Goal: Task Accomplishment & Management: Manage account settings

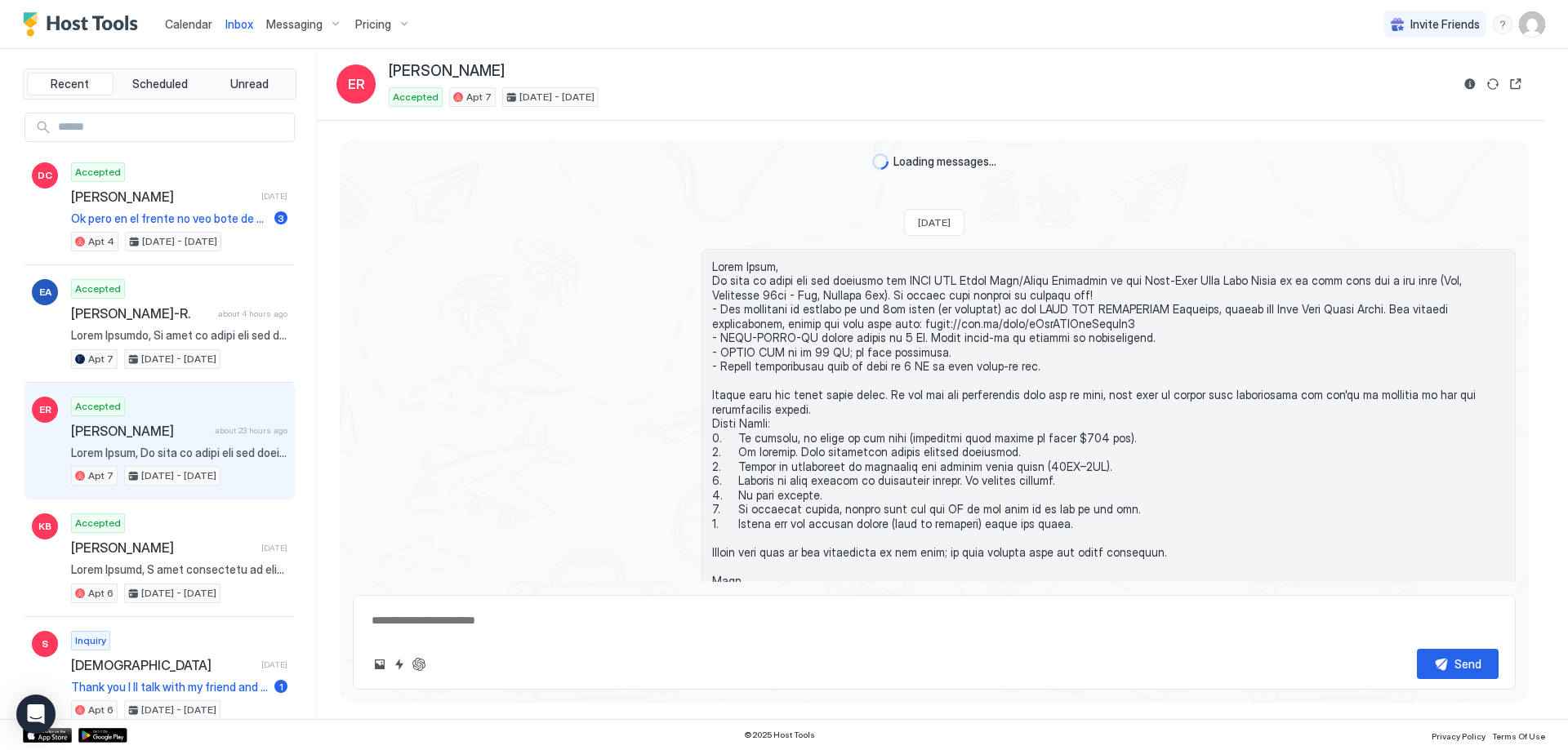
scroll to position [1420, 0]
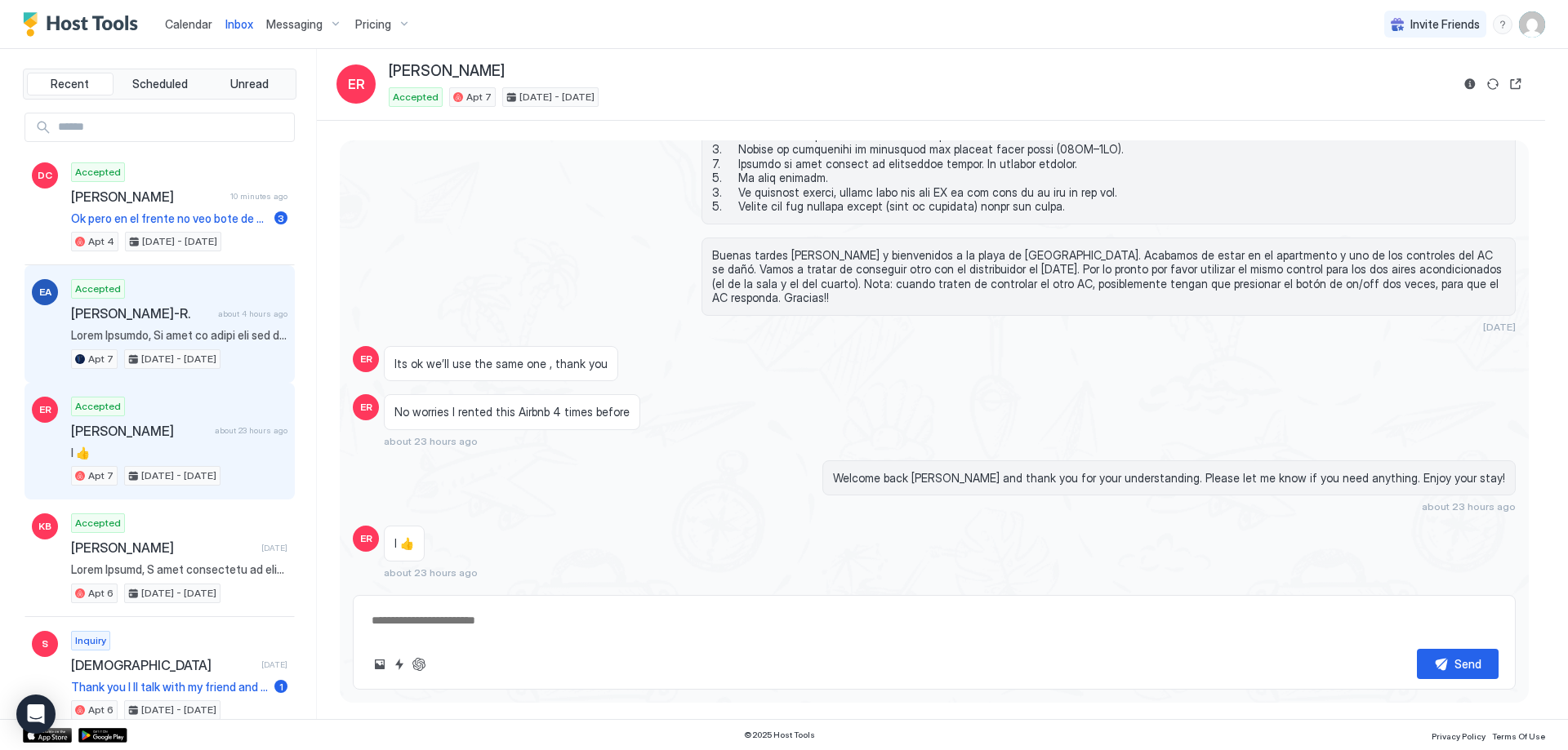
click at [169, 300] on div "Accepted [PERSON_NAME] about 4 hours ago Apt 7 [DATE] - [DATE]" at bounding box center [179, 324] width 217 height 89
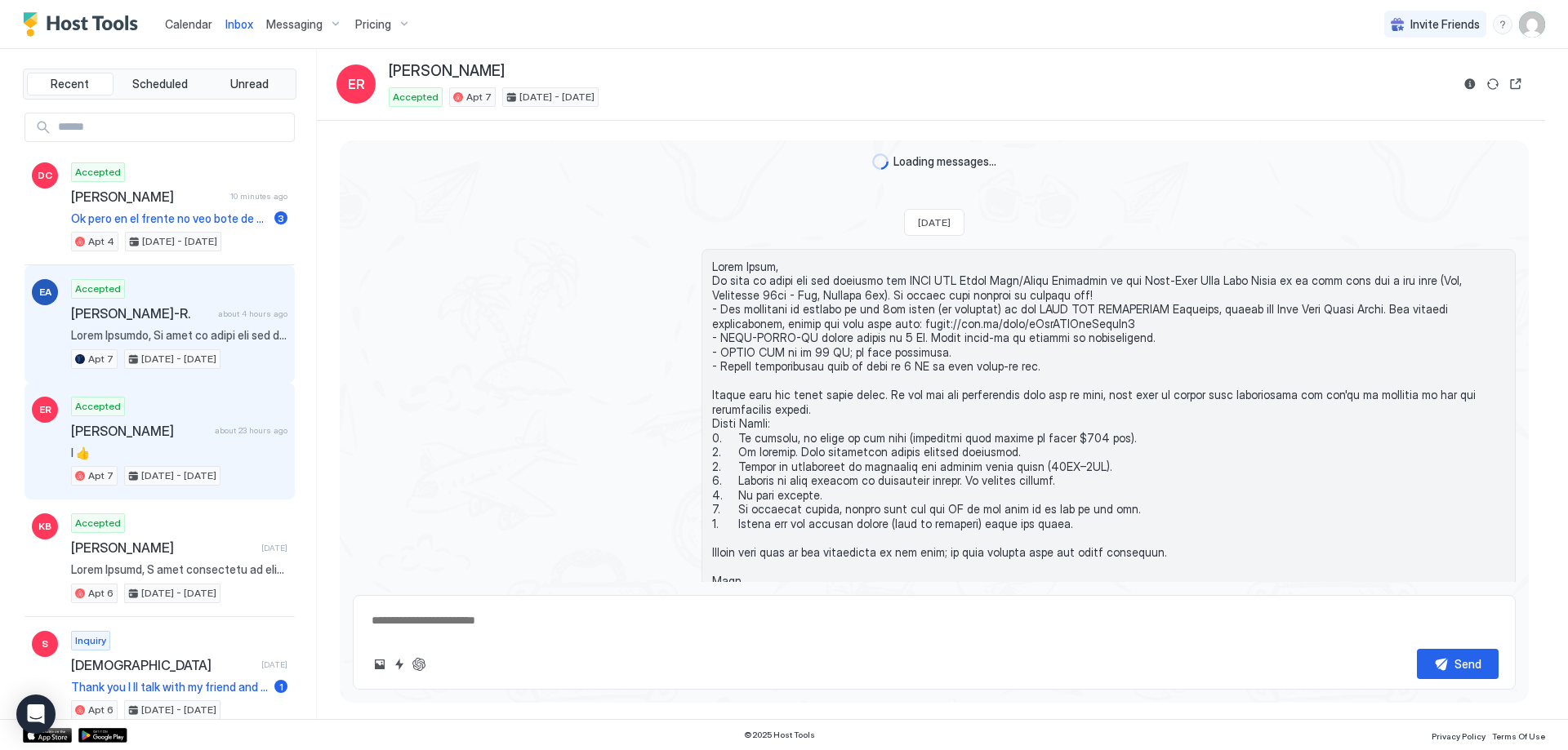
type textarea "*"
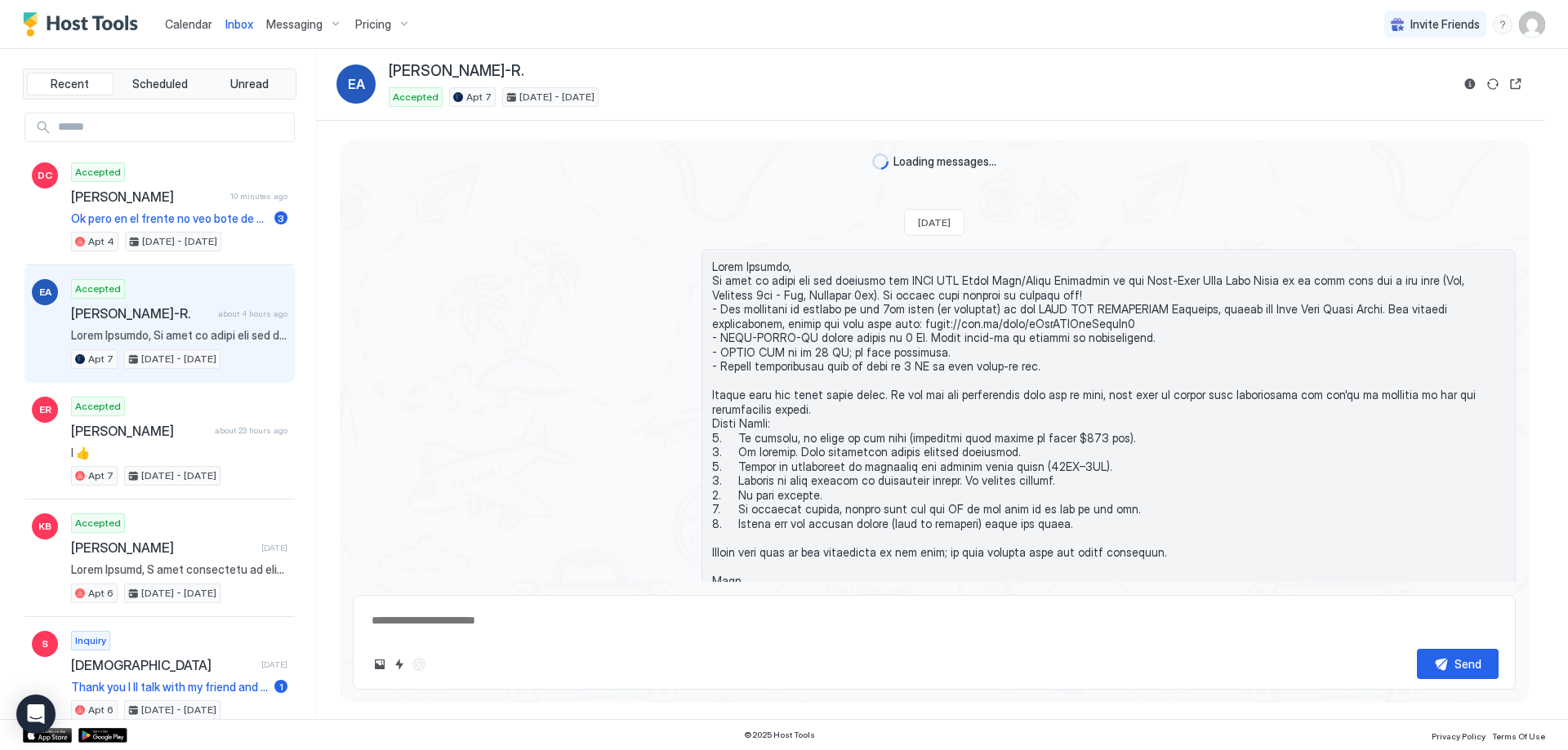
scroll to position [108, 0]
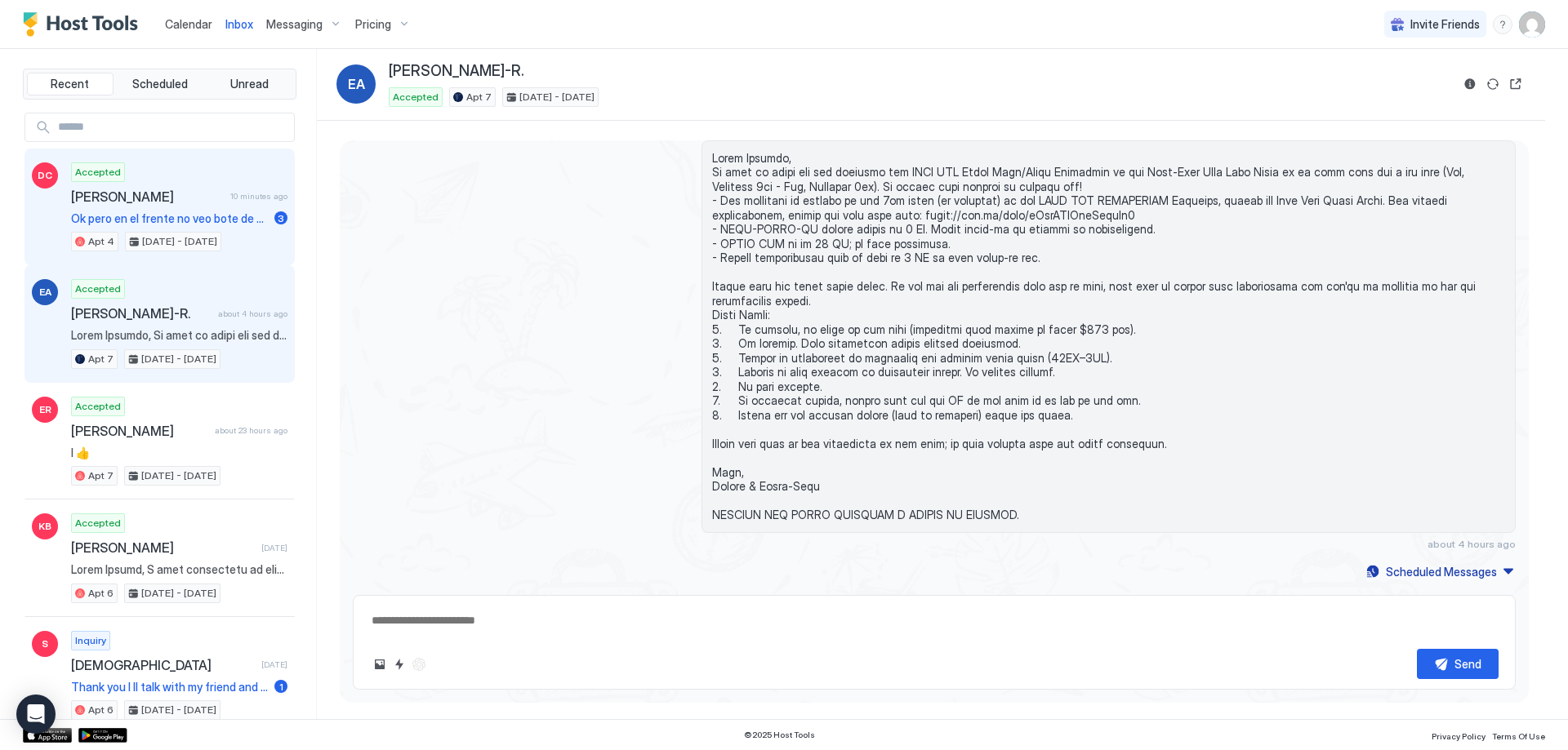
click at [158, 187] on div "Accepted [PERSON_NAME] 10 minutes ago Ok pero en el frente no veo bote de basur…" at bounding box center [179, 207] width 217 height 89
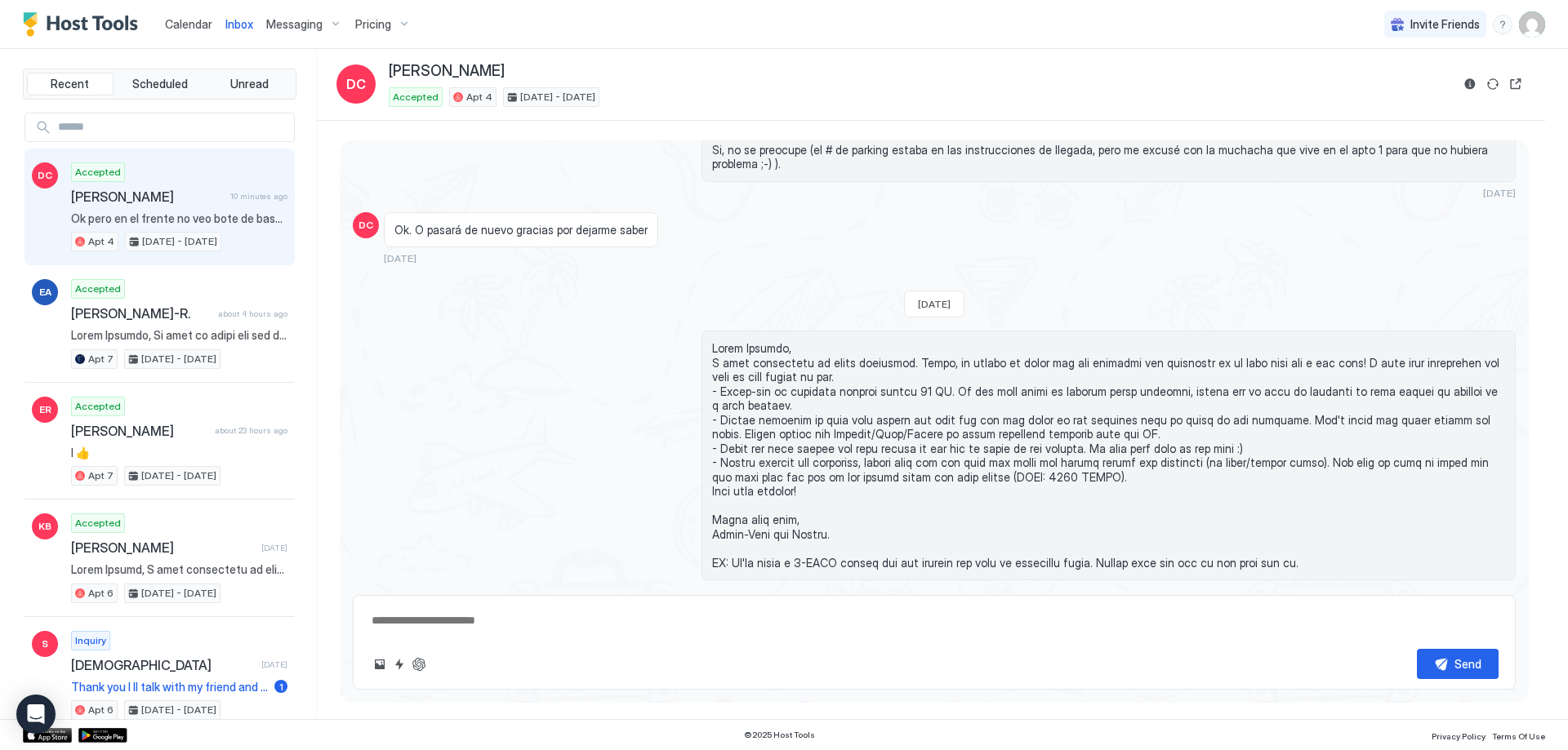
scroll to position [1867, 0]
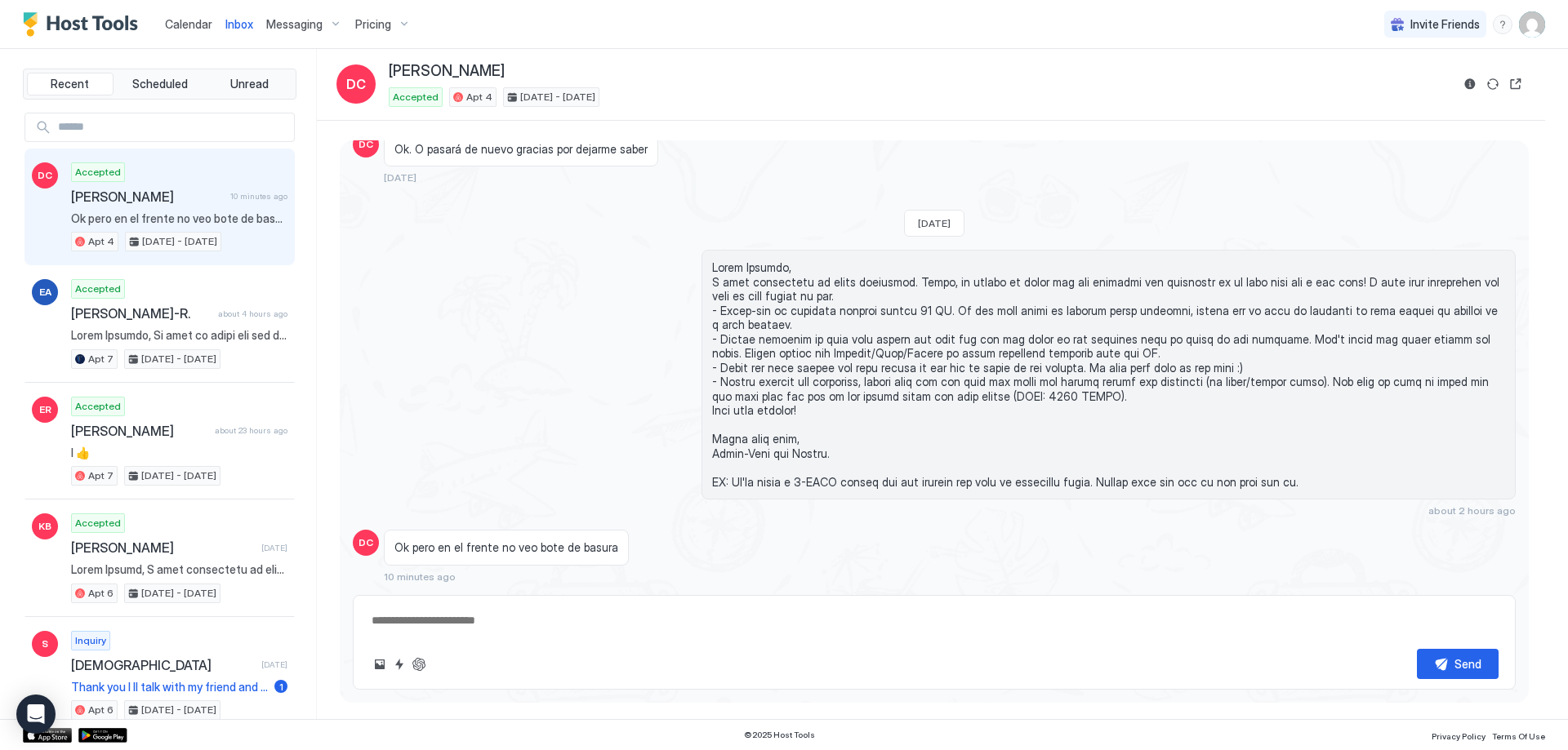
click at [528, 621] on textarea at bounding box center [934, 621] width 1128 height 30
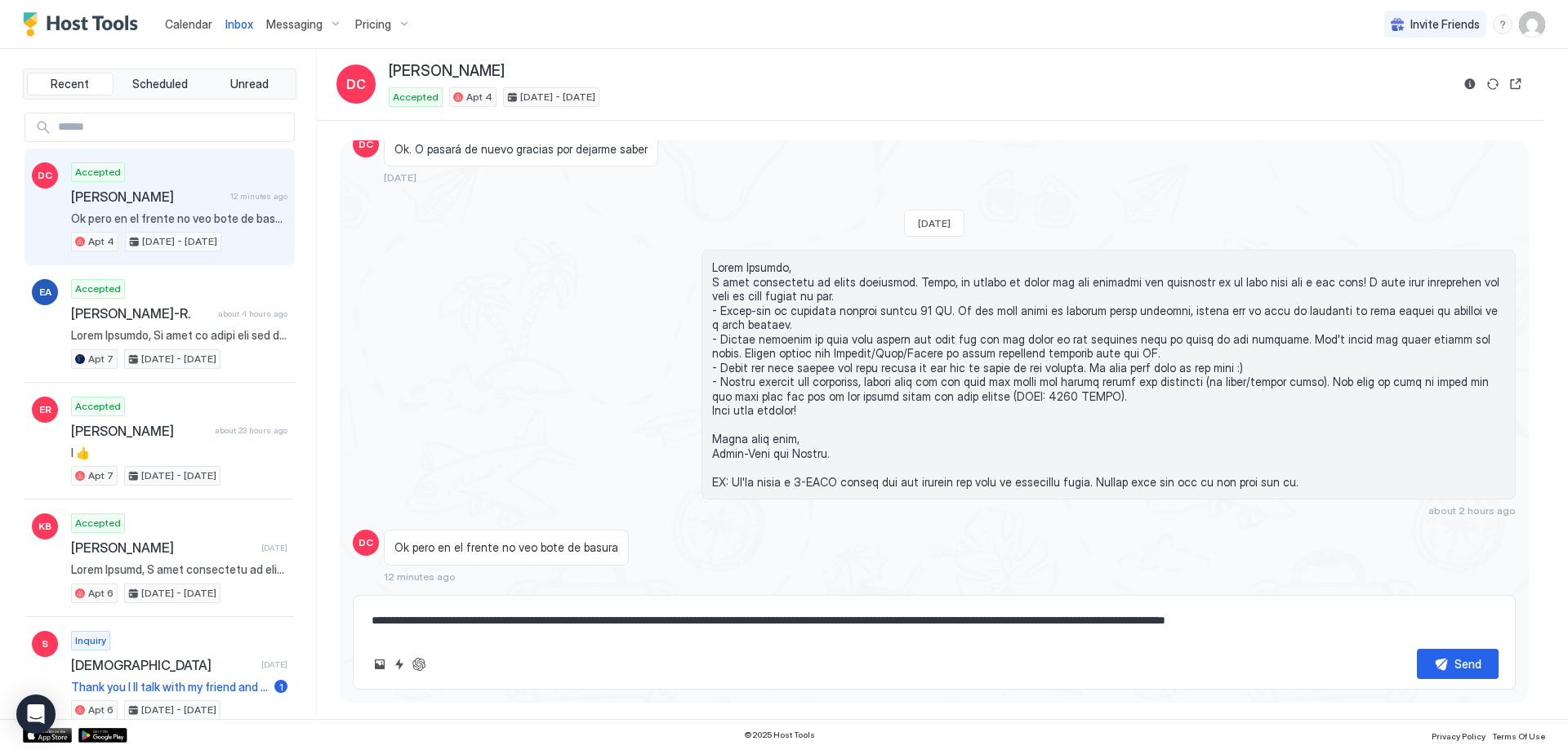
click at [942, 623] on textarea "**********" at bounding box center [934, 621] width 1128 height 30
click at [953, 618] on textarea "**********" at bounding box center [934, 621] width 1128 height 30
click at [1472, 623] on textarea "**********" at bounding box center [934, 621] width 1128 height 30
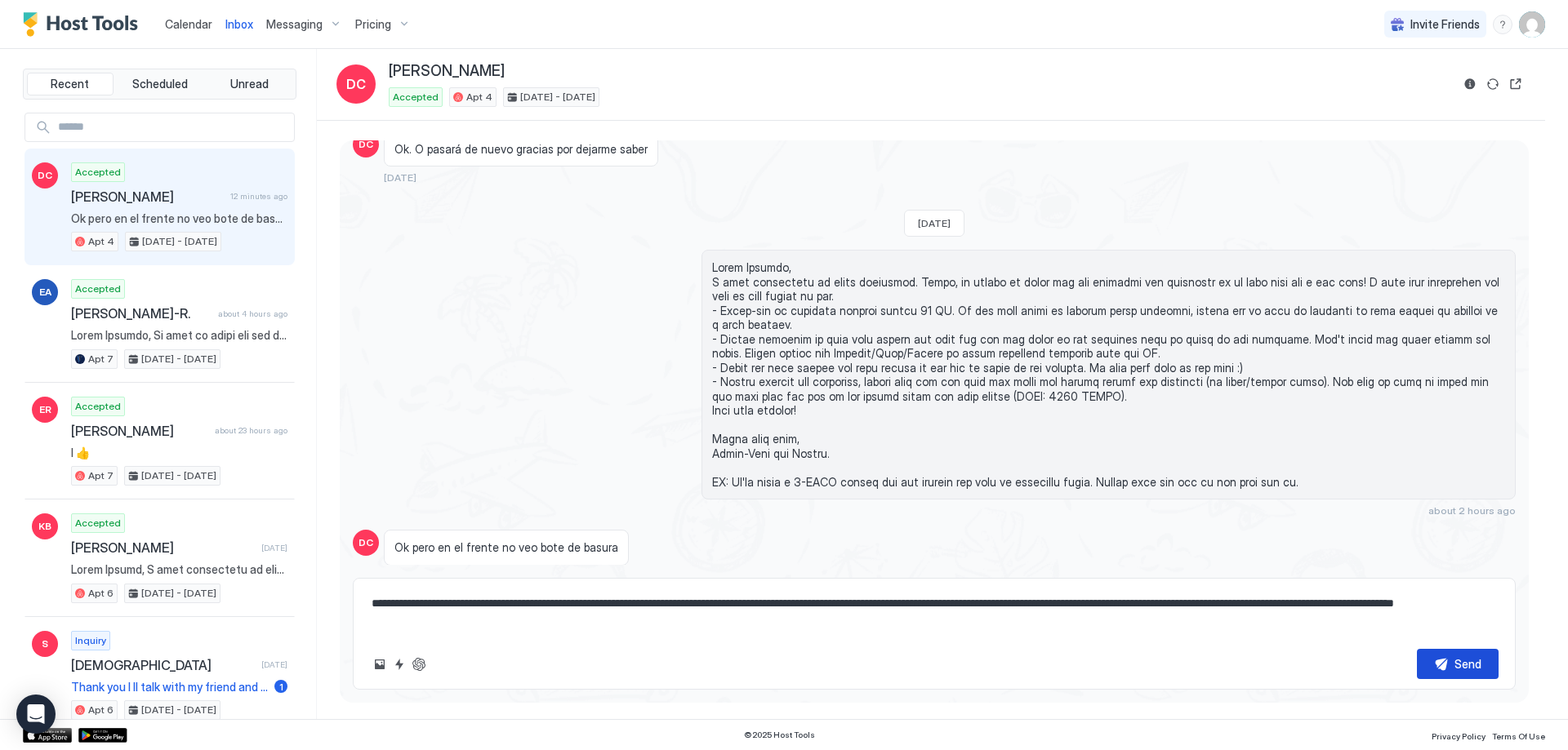
type textarea "**********"
click at [1461, 666] on div "Send" at bounding box center [1468, 663] width 27 height 17
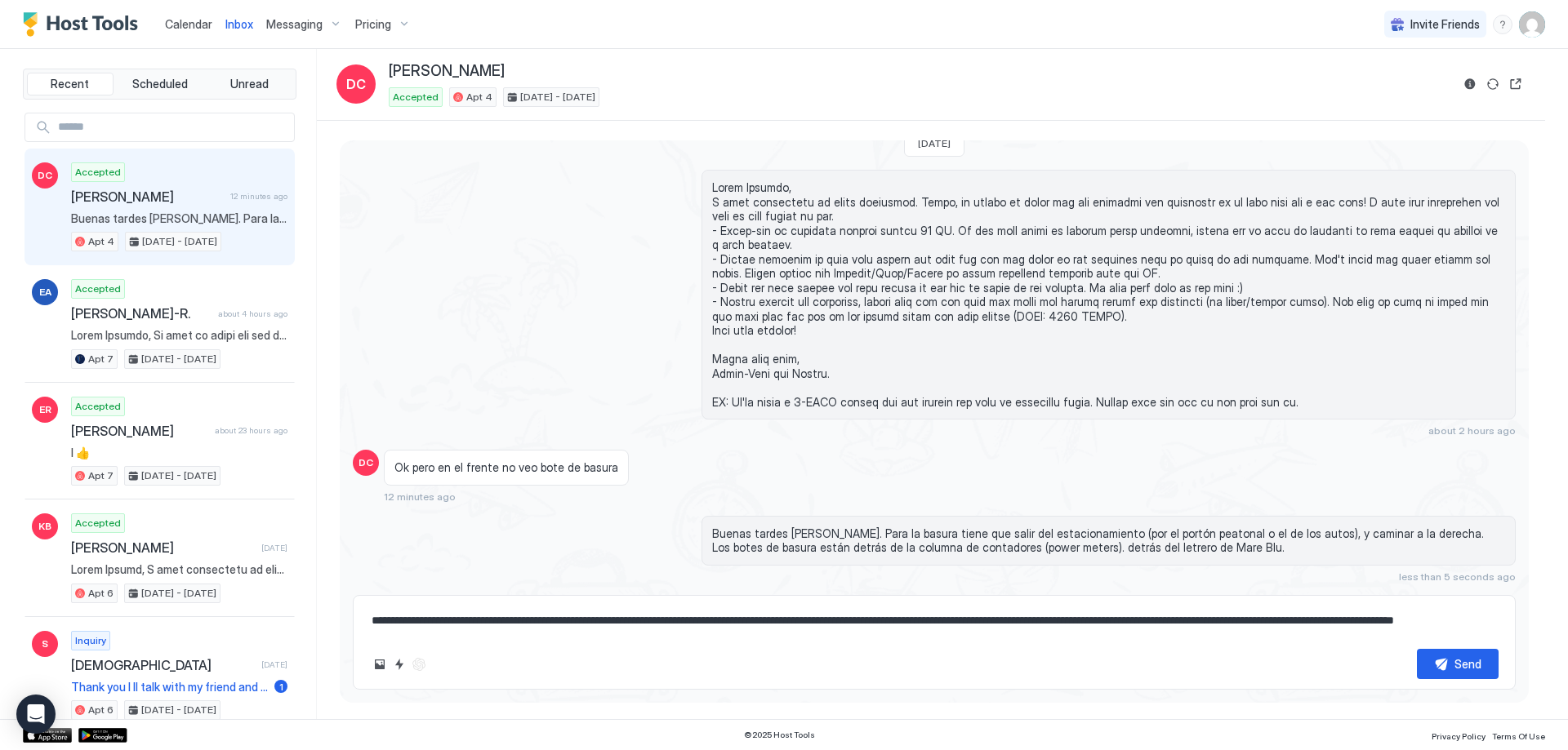
scroll to position [1828, 0]
click at [181, 26] on span "Calendar" at bounding box center [188, 24] width 47 height 14
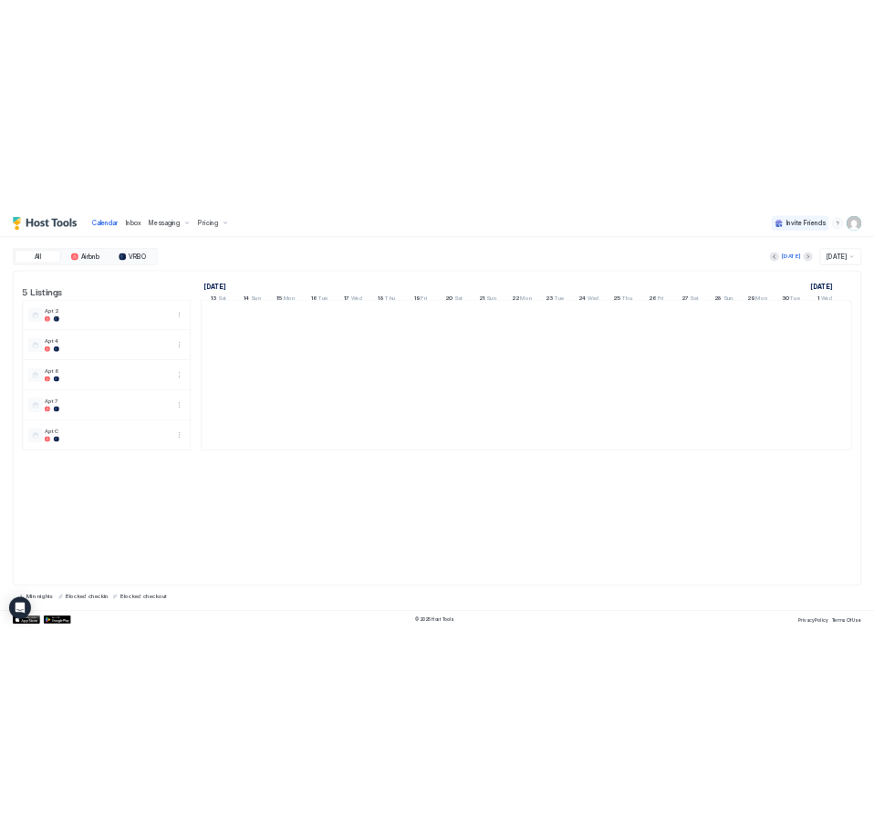
scroll to position [0, 1013]
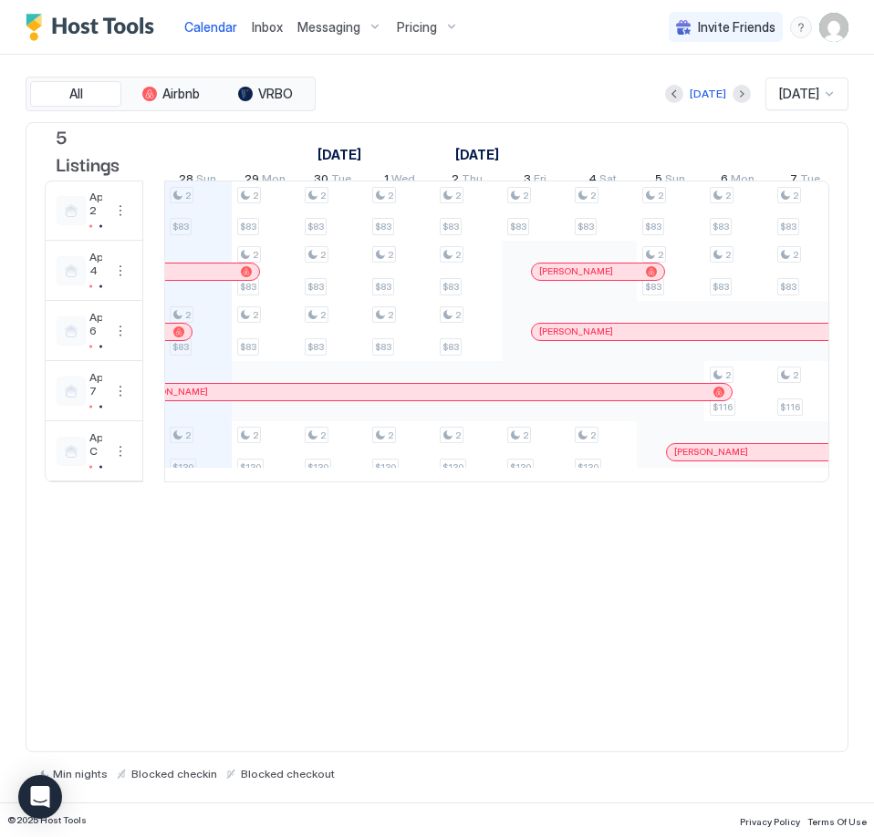
drag, startPoint x: 386, startPoint y: 261, endPoint x: 147, endPoint y: 289, distance: 240.6
click at [147, 289] on td at bounding box center [153, 332] width 21 height 302
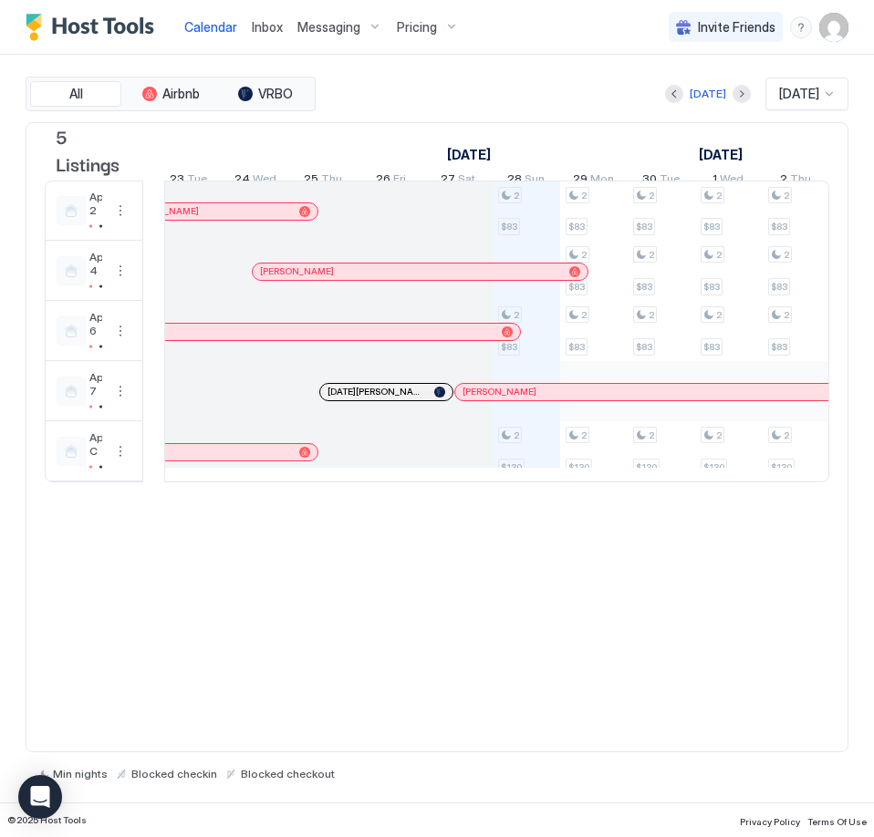
scroll to position [0, 648]
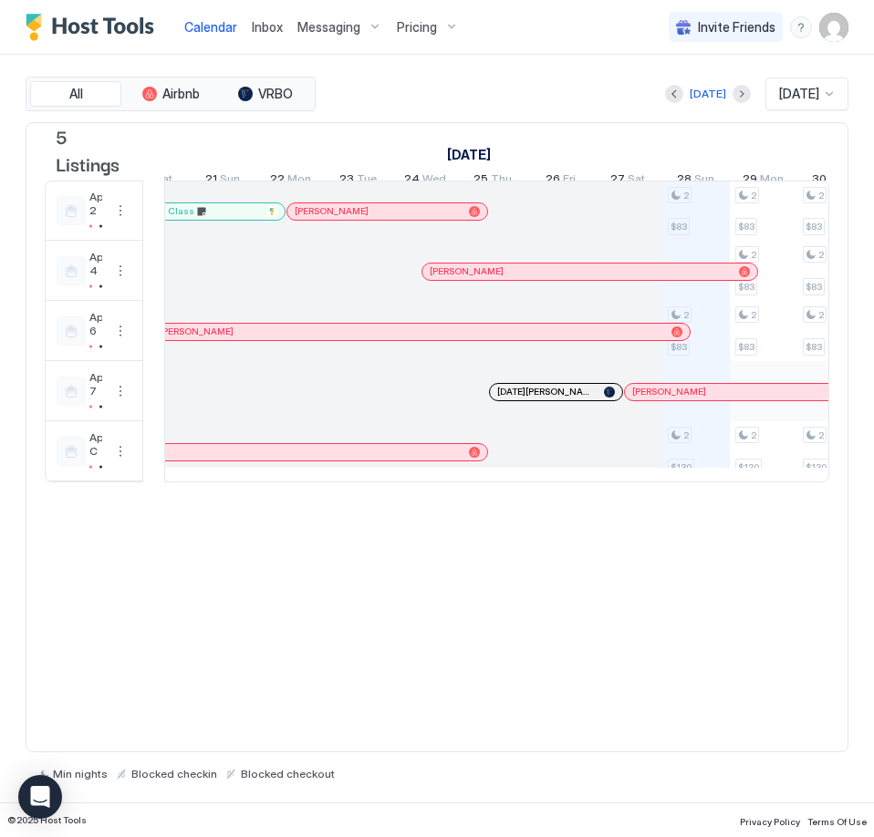
click at [267, 26] on span "Inbox" at bounding box center [267, 27] width 31 height 16
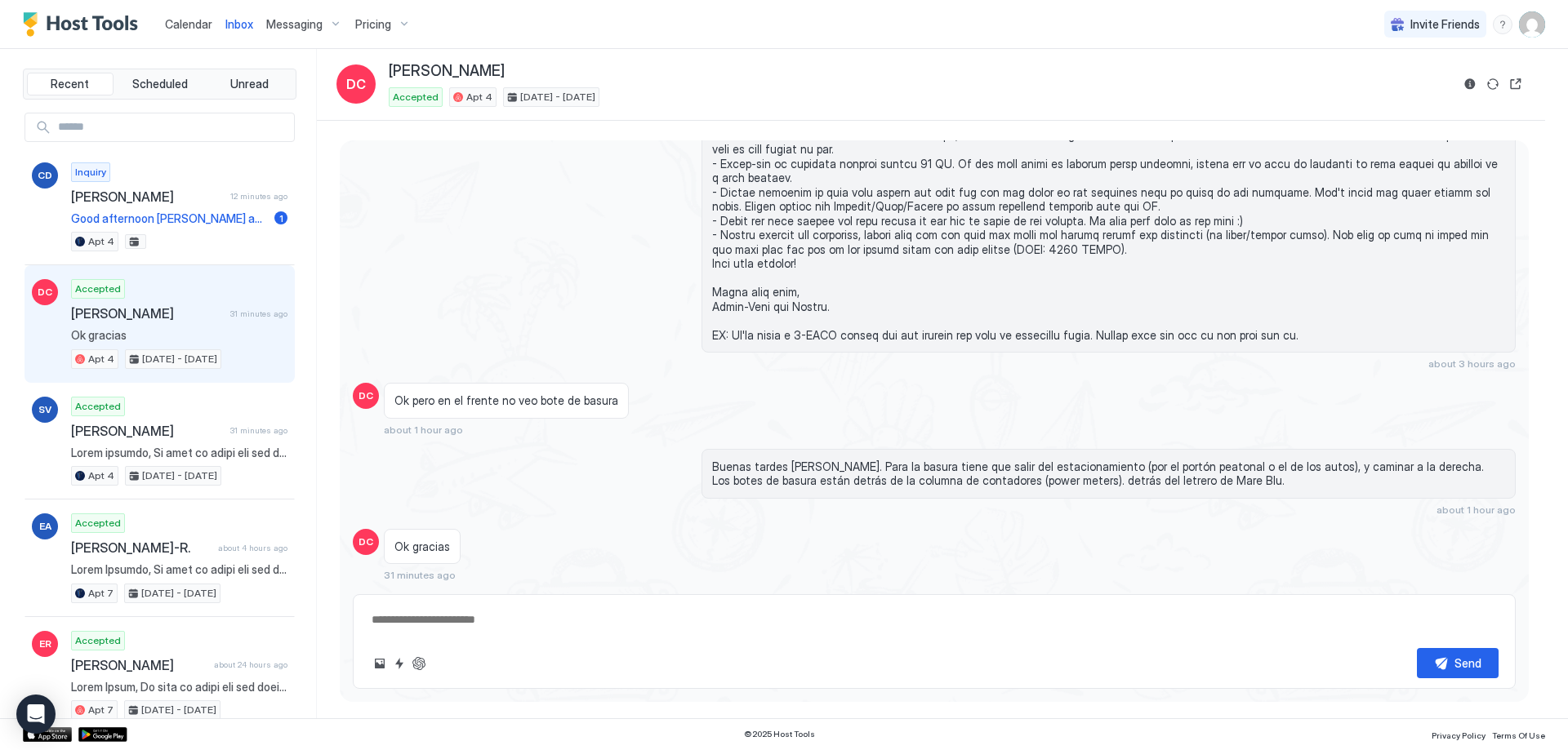
scroll to position [1776, 0]
click at [190, 22] on span "Calendar" at bounding box center [188, 24] width 47 height 14
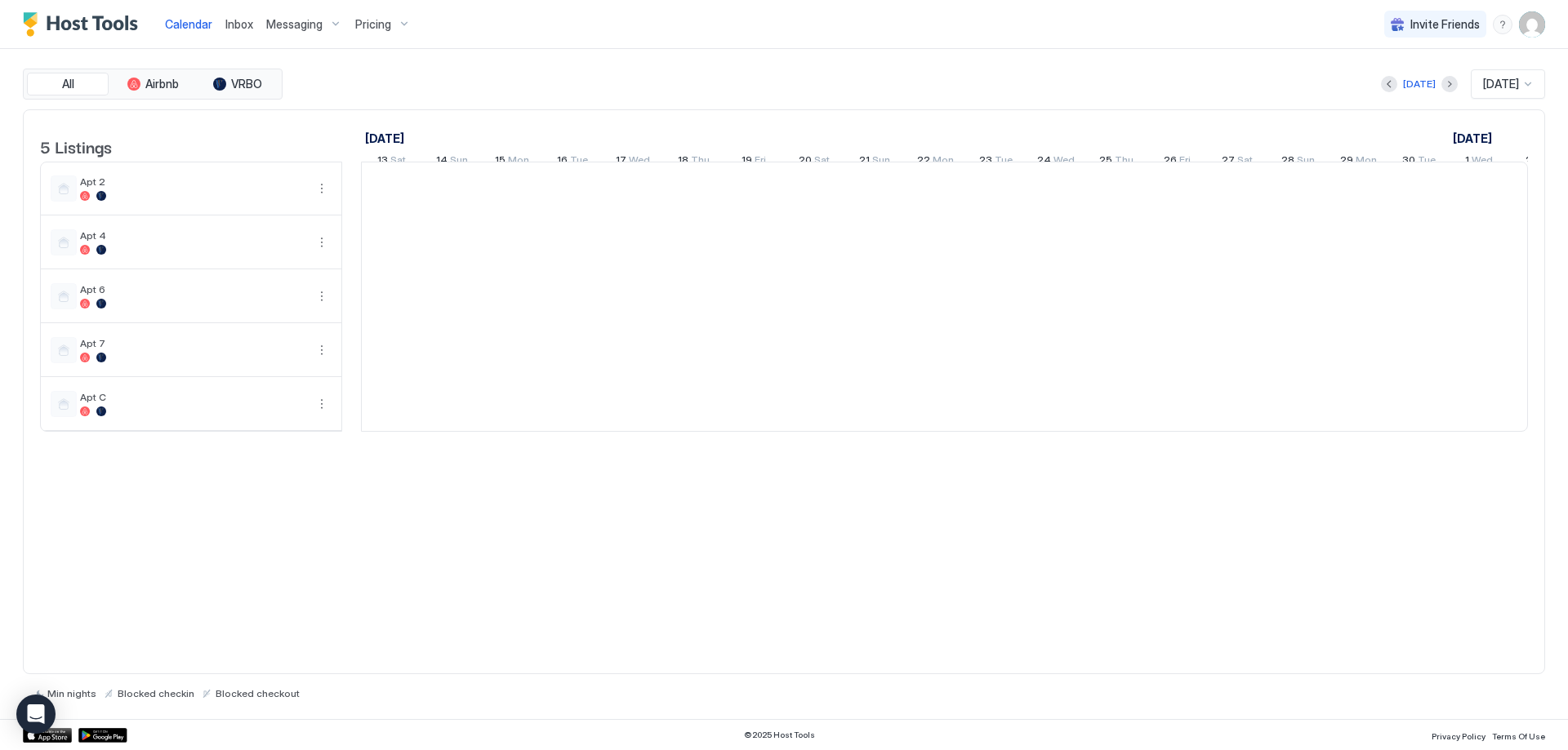
scroll to position [0, 907]
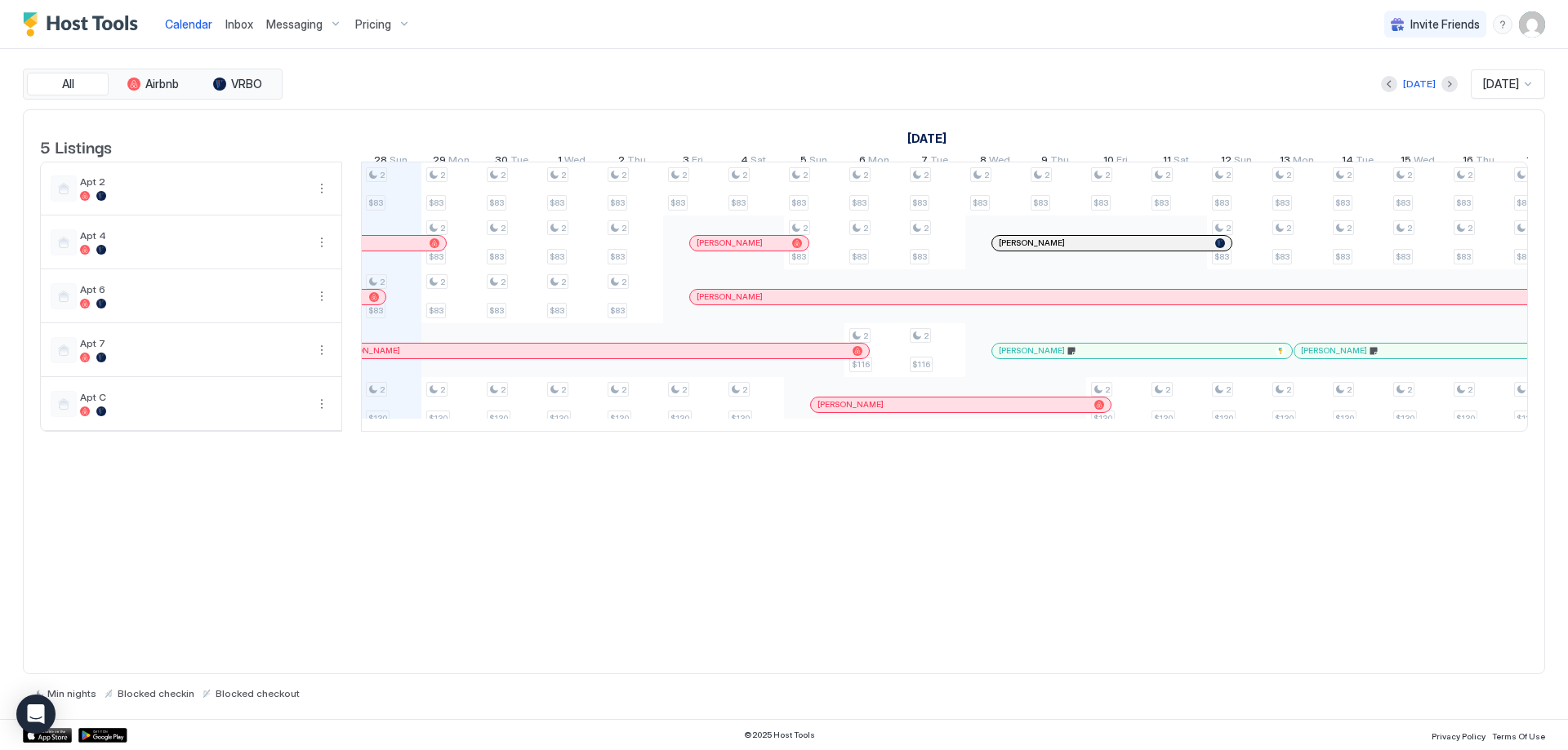
click at [351, 188] on td at bounding box center [351, 297] width 19 height 270
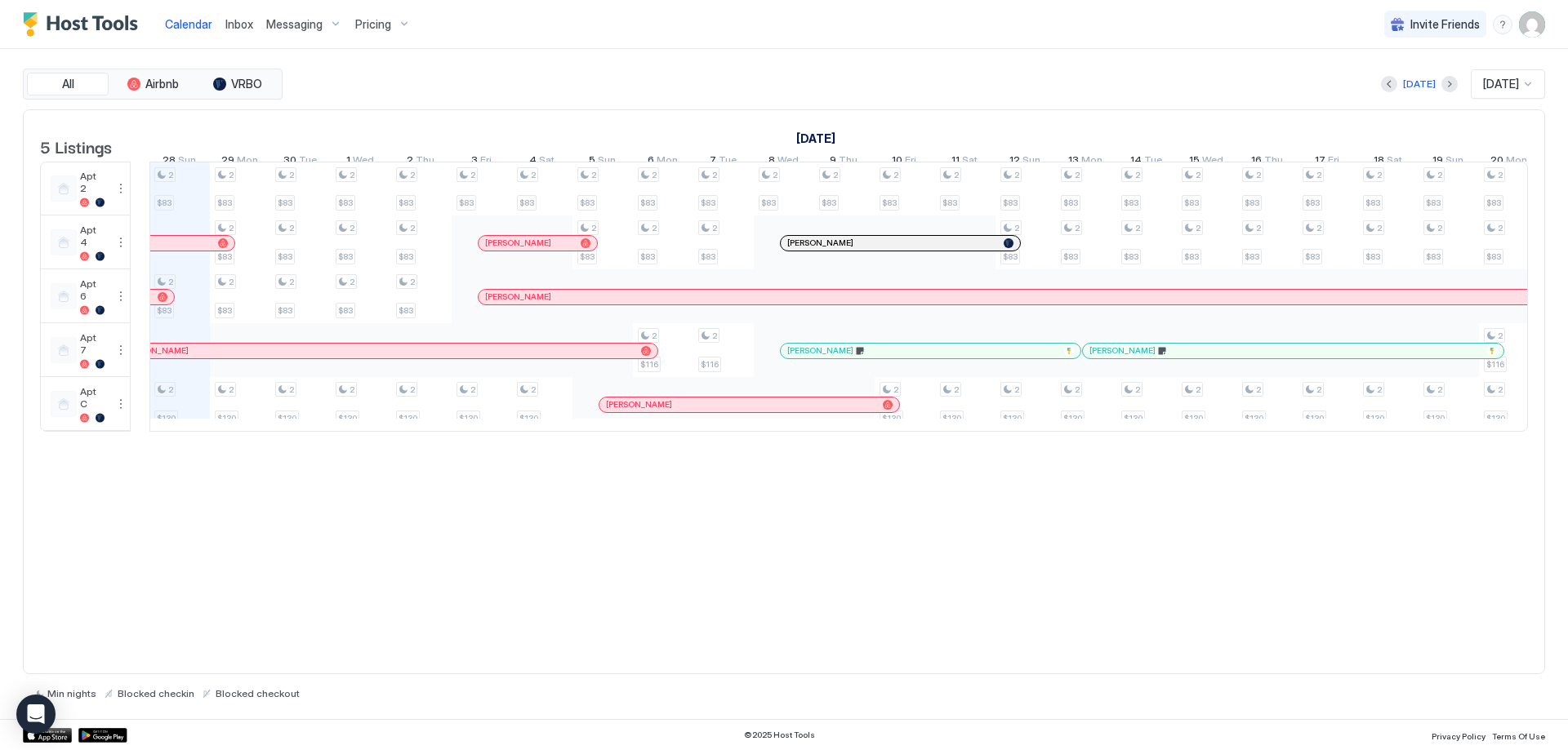
drag, startPoint x: 350, startPoint y: 190, endPoint x: 139, endPoint y: 191, distance: 211.0
click at [139, 191] on td at bounding box center [140, 297] width 19 height 270
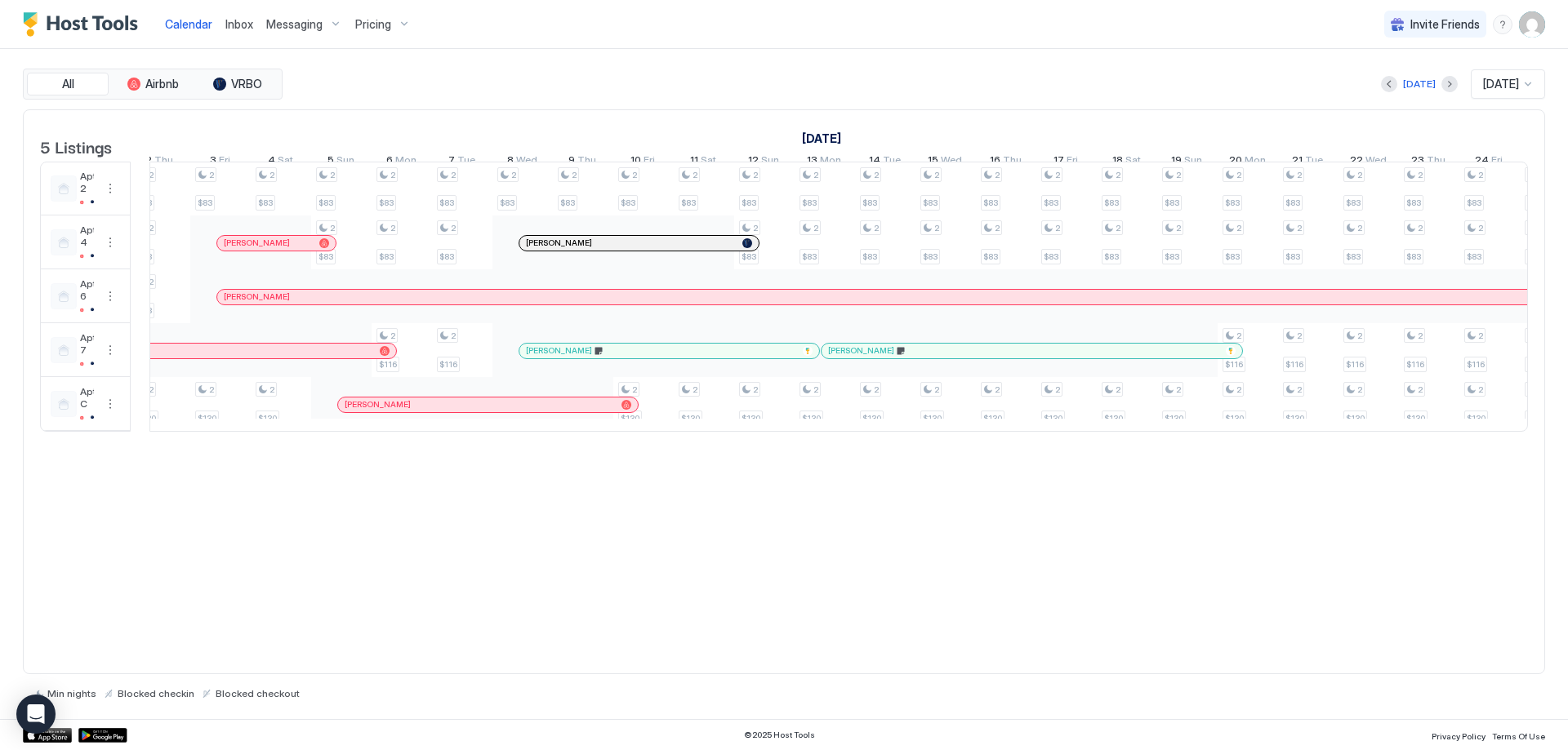
scroll to position [0, 1202]
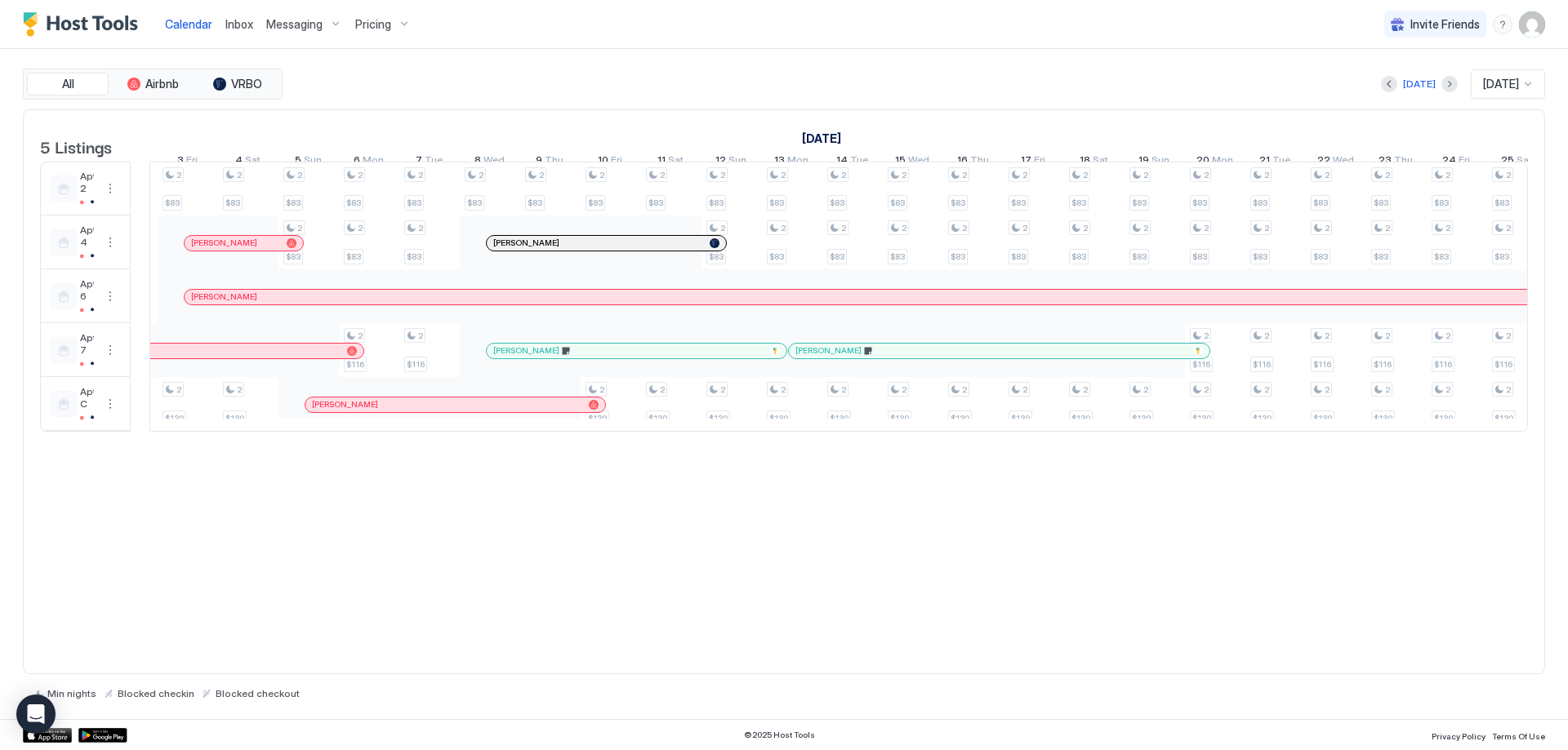
click at [570, 64] on div "All Airbnb VRBO [DATE] [DATE] 5 Listings [DATE] [DATE] [DATE] 13 Sat 14 Sun 15 …" at bounding box center [784, 384] width 1522 height 670
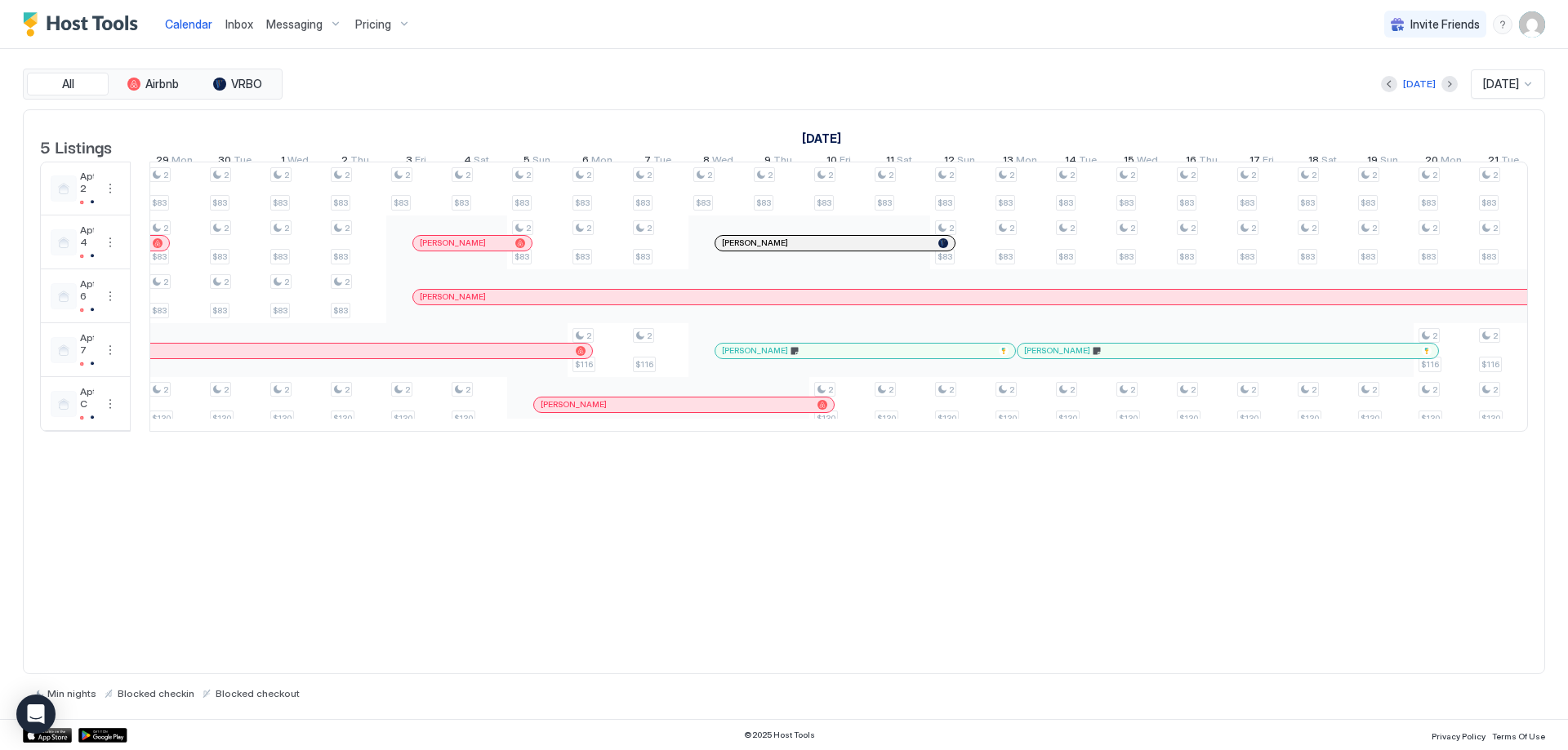
scroll to position [0, 940]
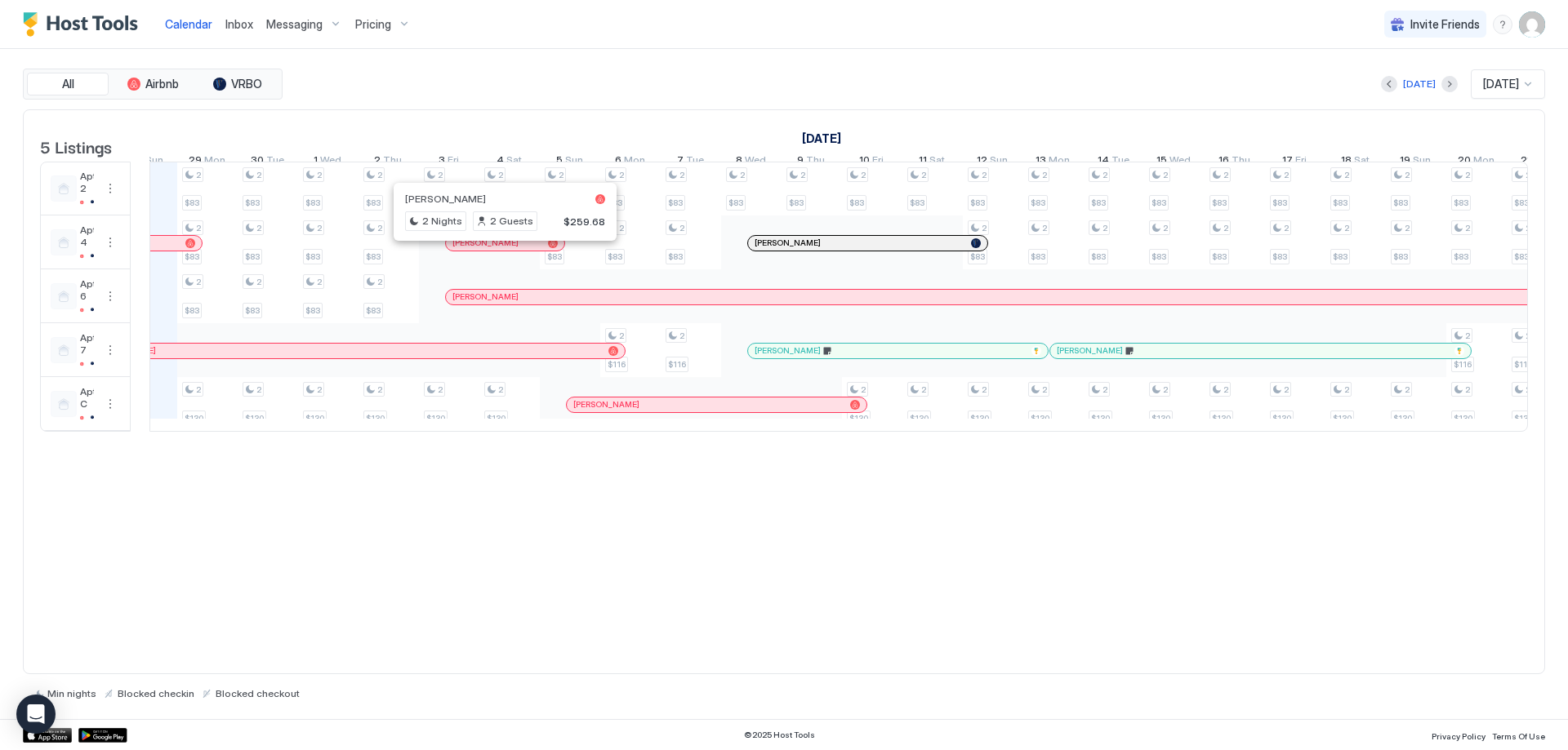
click at [498, 250] on div at bounding box center [498, 243] width 13 height 13
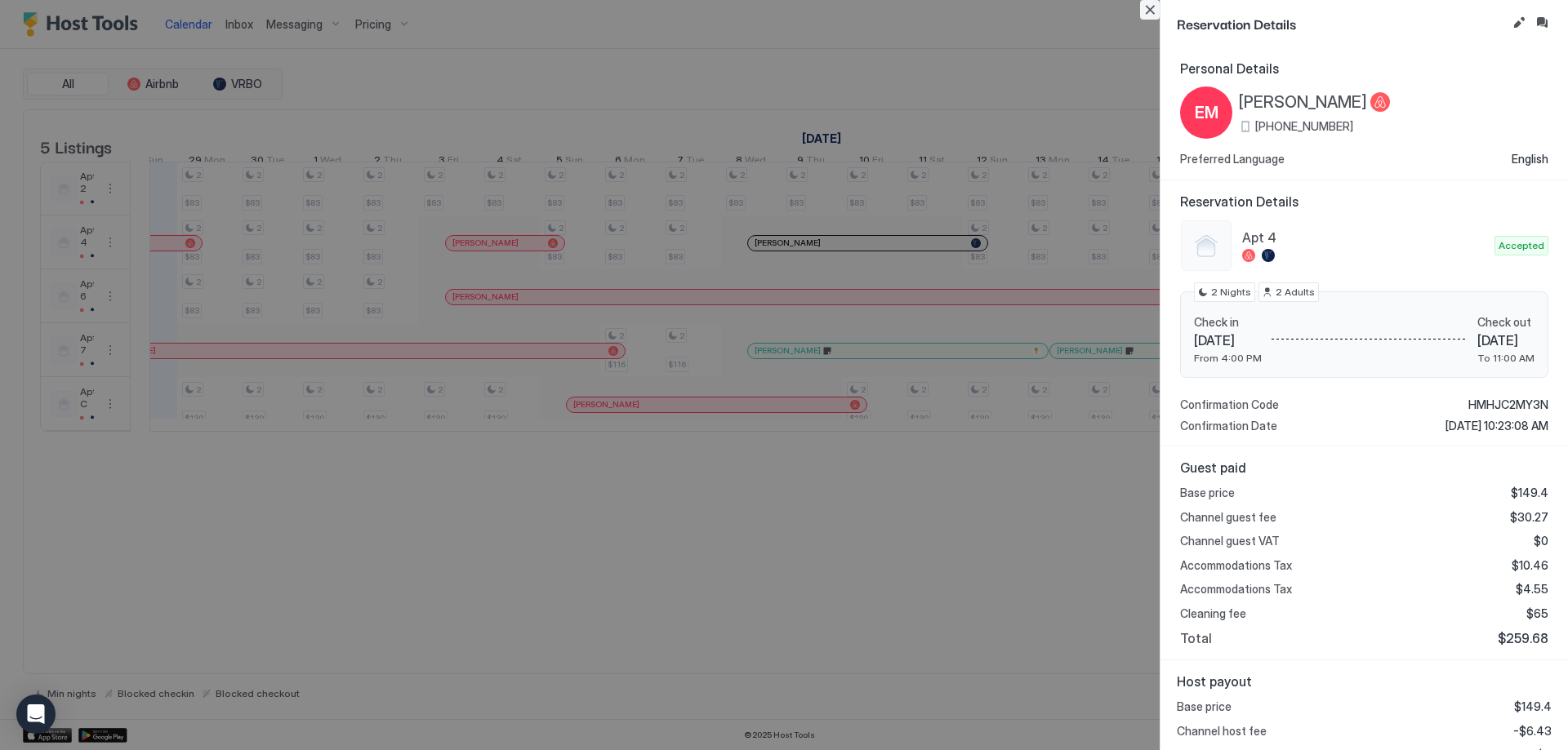
click at [1146, 13] on button "Close" at bounding box center [1150, 10] width 20 height 20
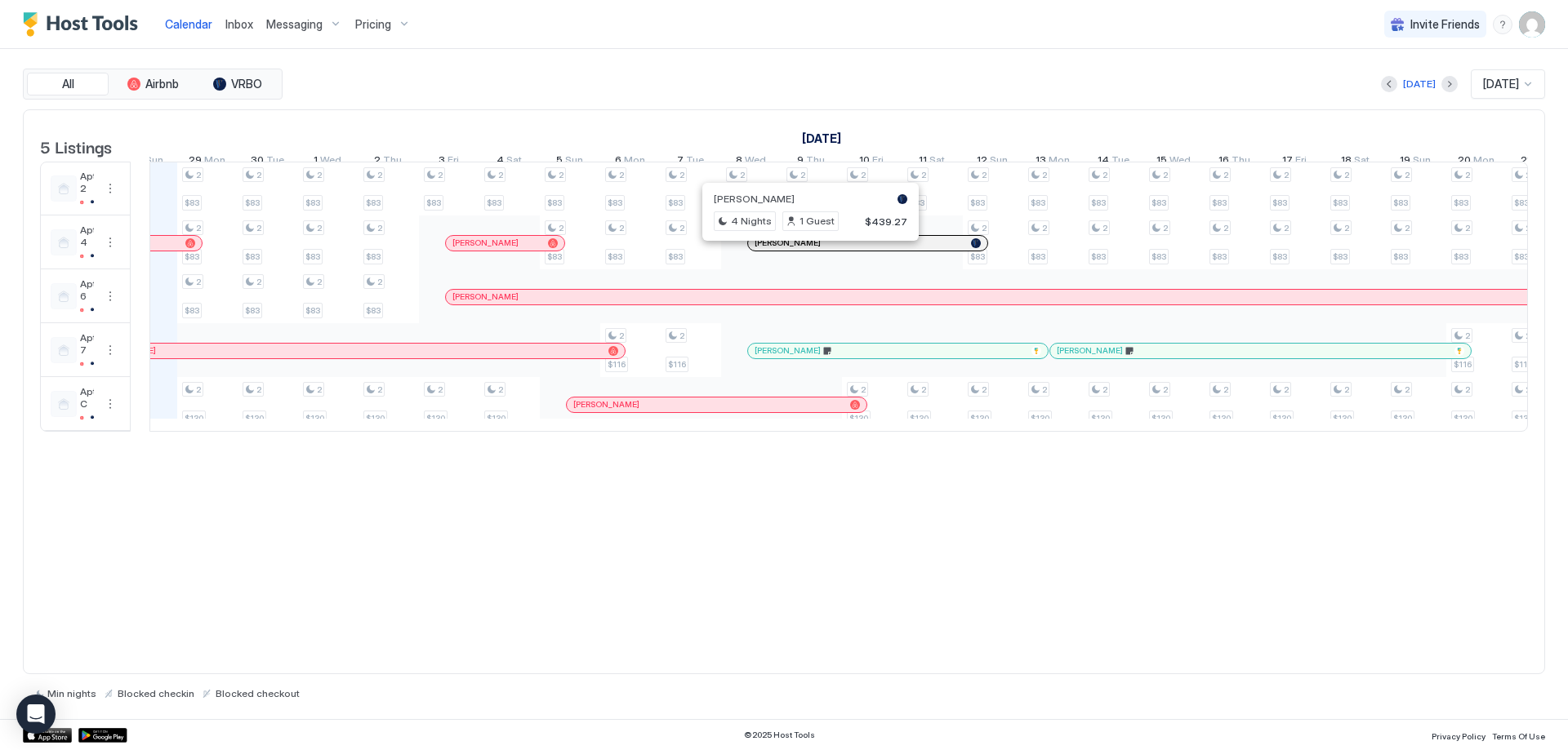
click at [809, 250] on div at bounding box center [809, 243] width 13 height 13
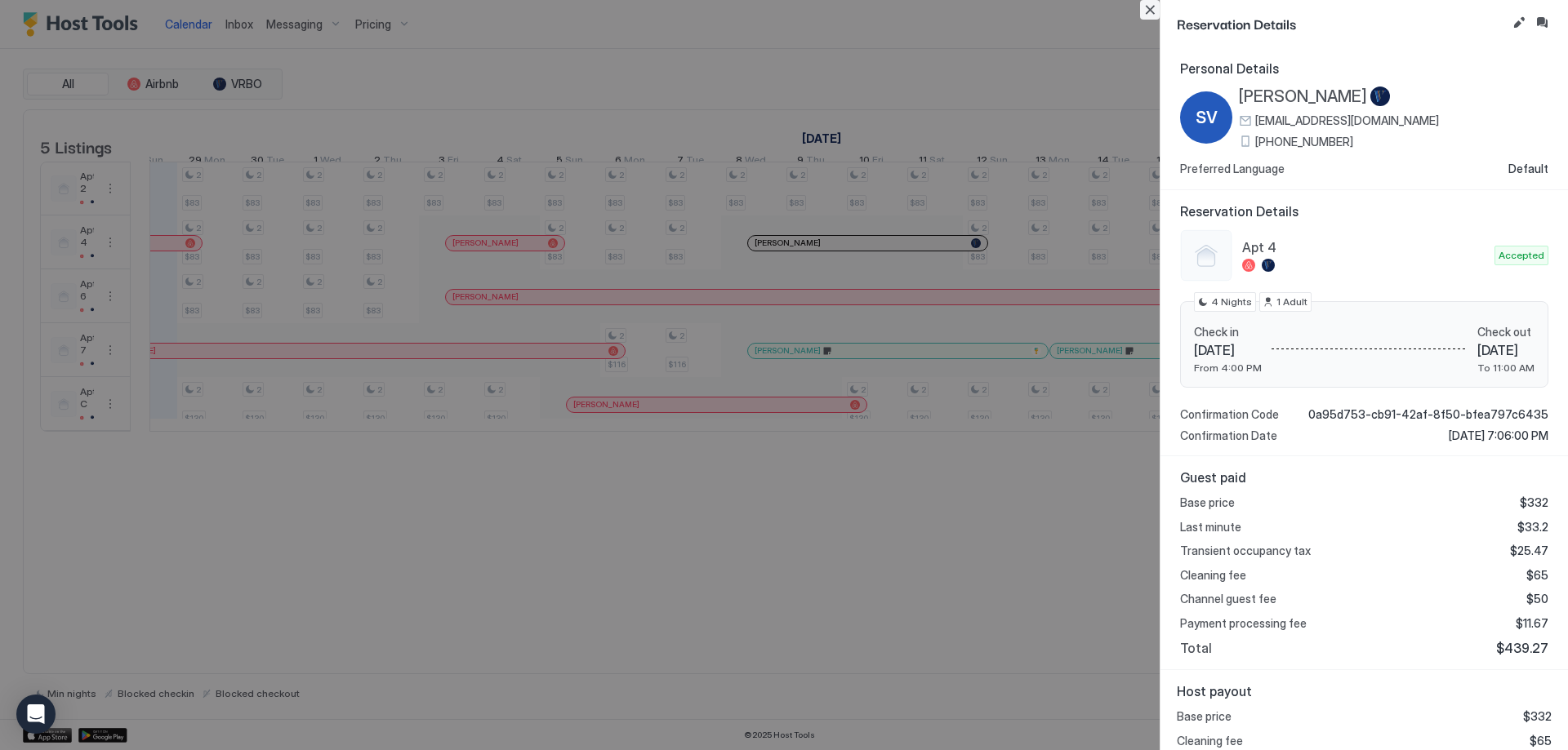
click at [1150, 4] on button "Close" at bounding box center [1150, 10] width 20 height 20
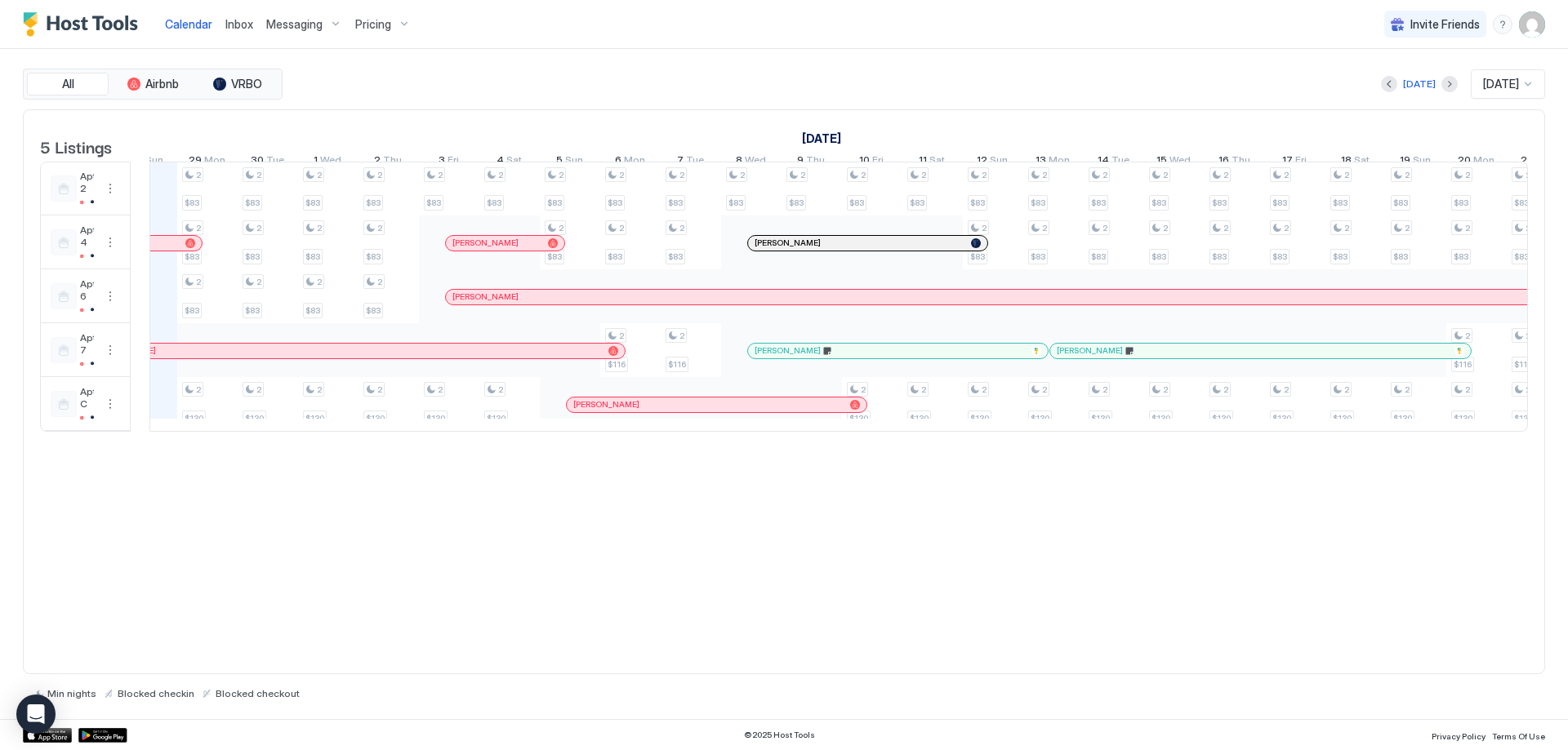
click at [580, 303] on div at bounding box center [580, 297] width 13 height 13
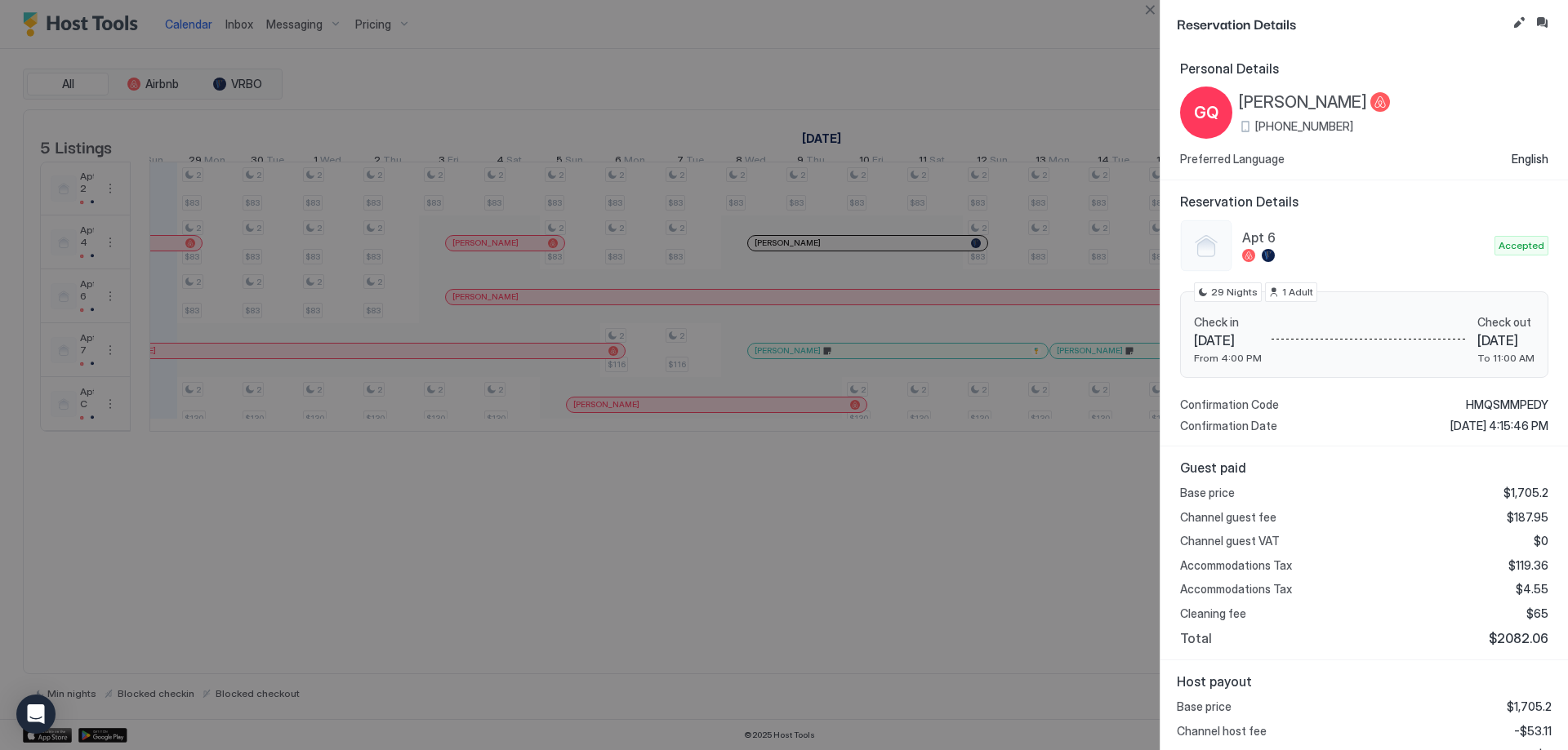
click at [166, 568] on div at bounding box center [784, 375] width 1568 height 750
click at [1152, 14] on button "Close" at bounding box center [1150, 10] width 20 height 20
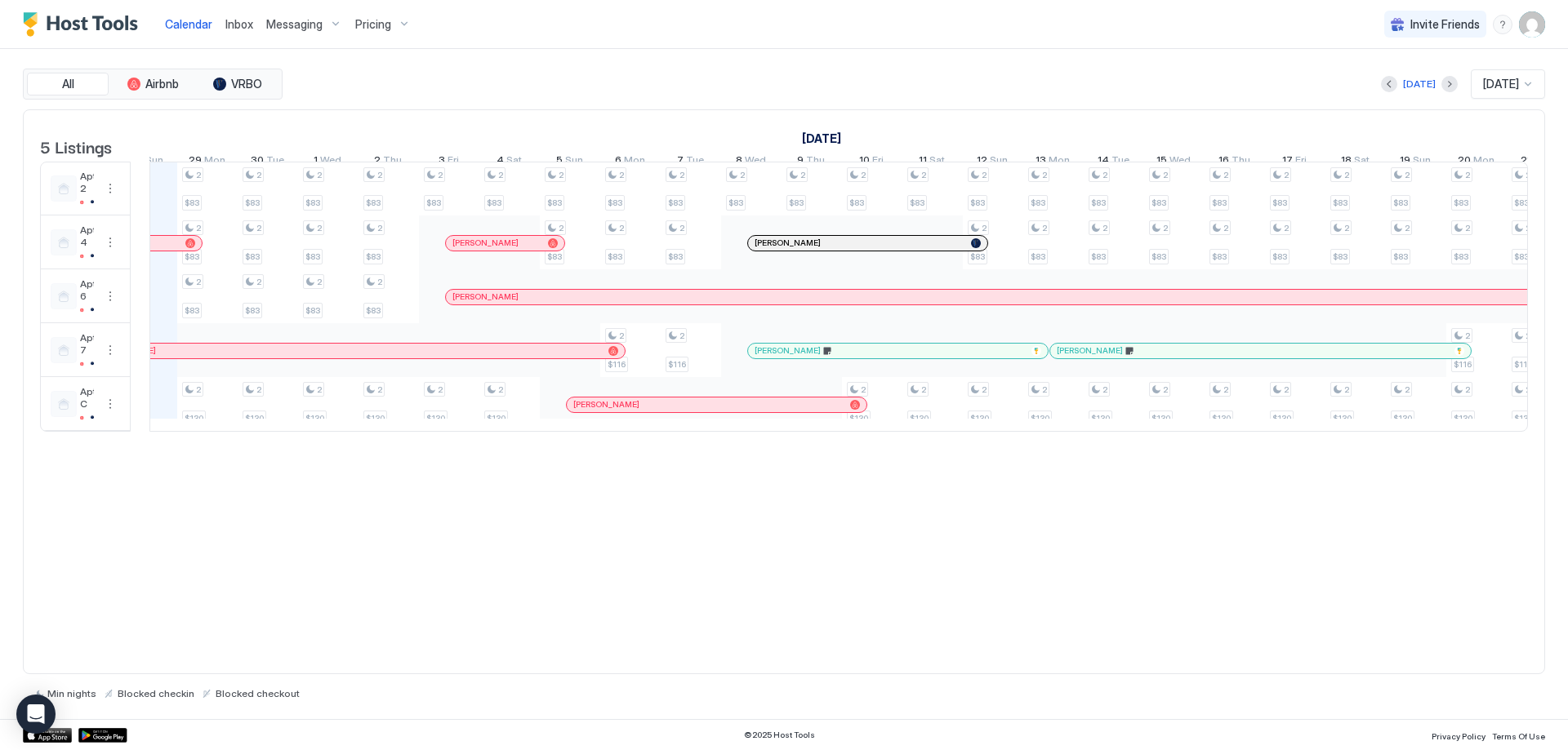
click at [612, 17] on div "Calendar Inbox Messaging Pricing Invite Friends AD" at bounding box center [784, 24] width 1568 height 49
click at [440, 85] on div "[DATE] [DATE]" at bounding box center [915, 84] width 1259 height 30
click at [866, 357] on div at bounding box center [865, 351] width 13 height 13
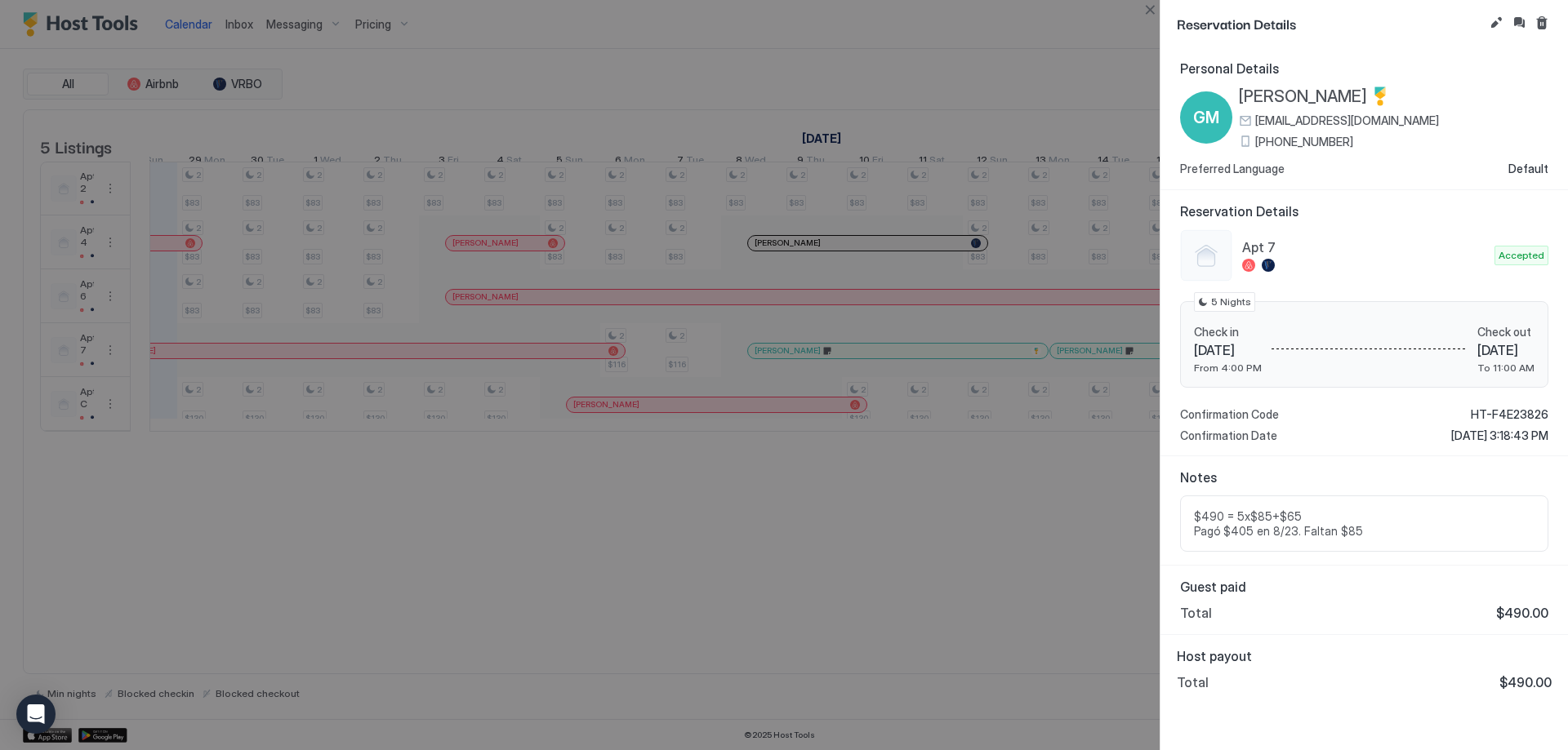
click at [731, 57] on div at bounding box center [784, 375] width 1568 height 750
click at [1149, 7] on button "Close" at bounding box center [1150, 10] width 20 height 20
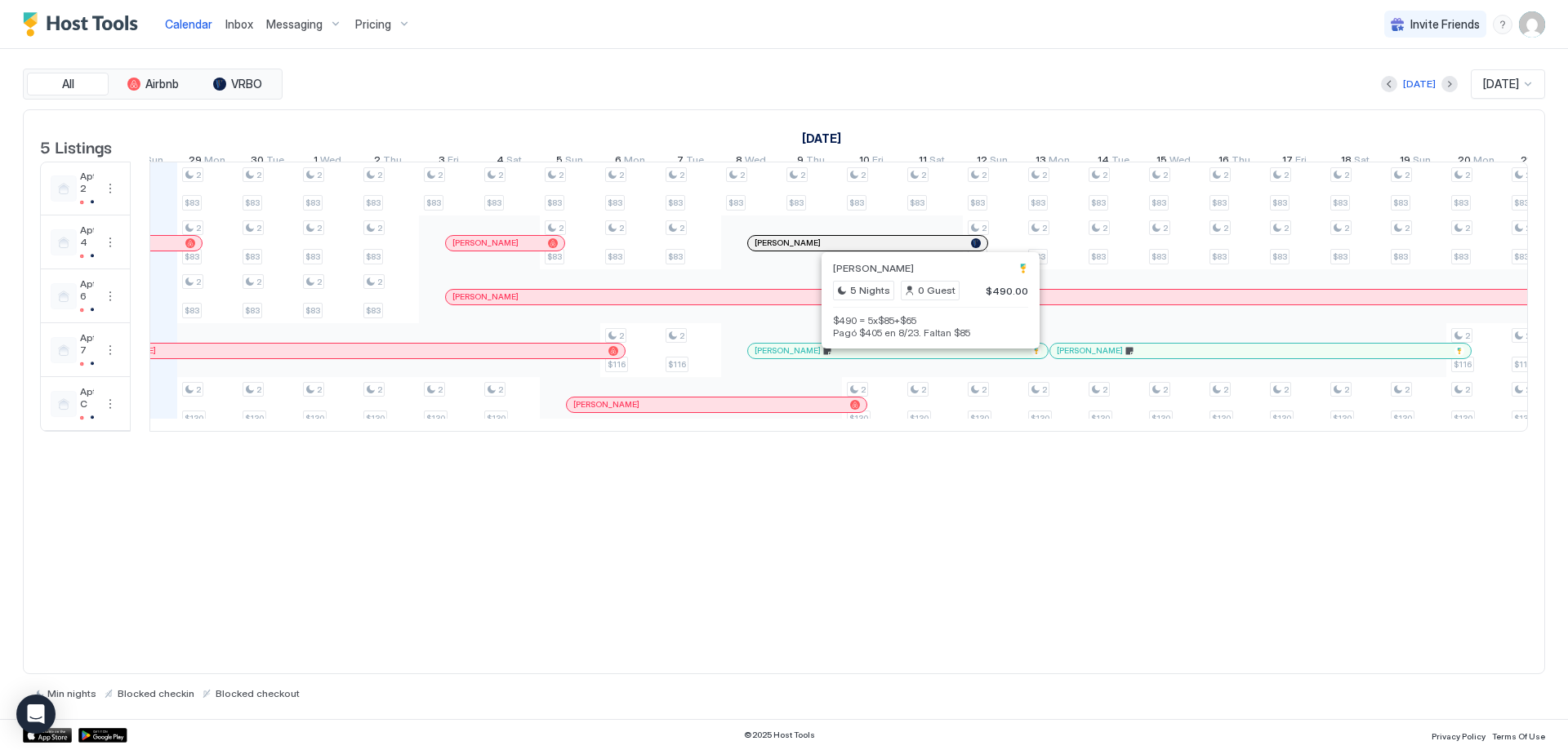
click at [925, 357] on div at bounding box center [925, 351] width 13 height 13
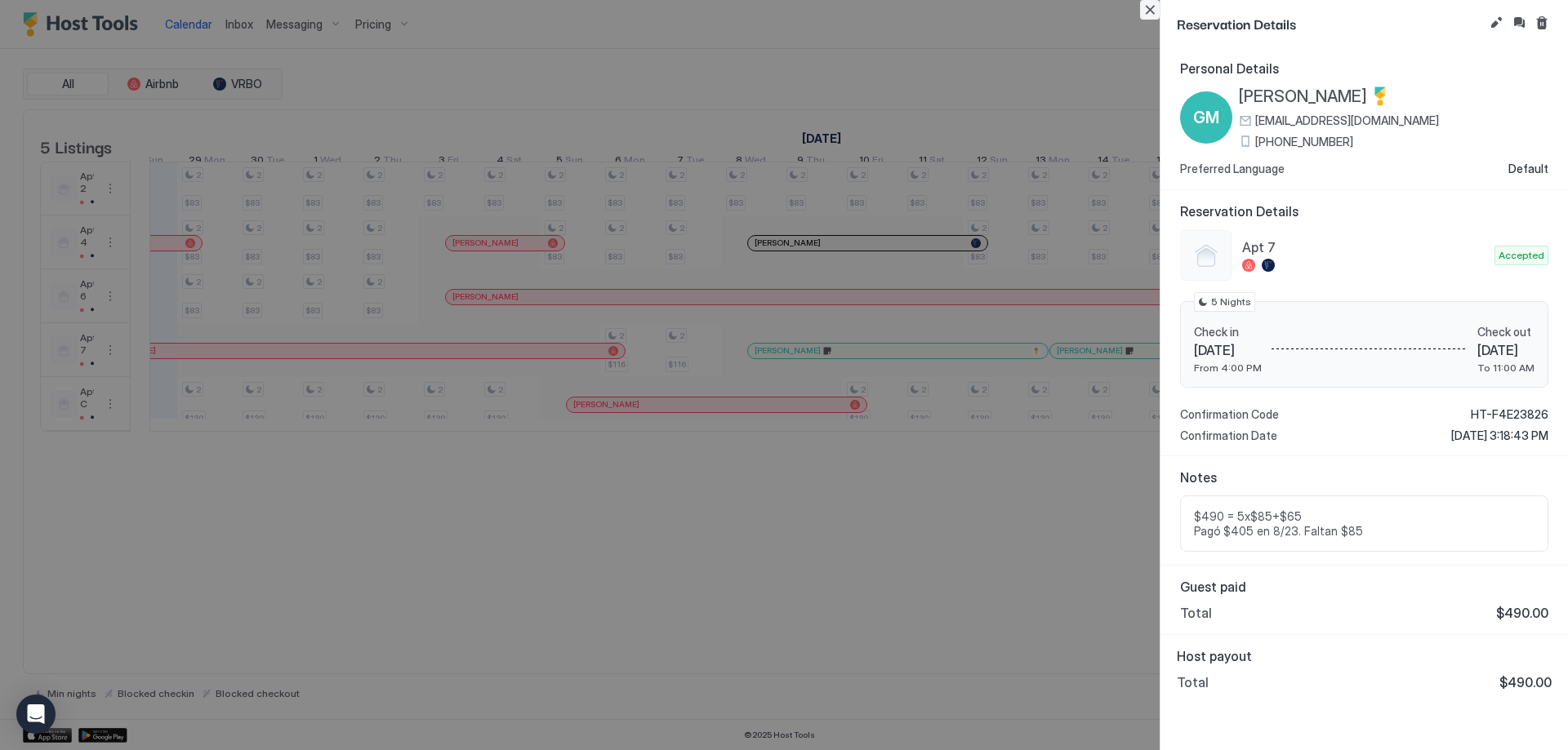
click at [1144, 9] on button "Close" at bounding box center [1150, 10] width 20 height 20
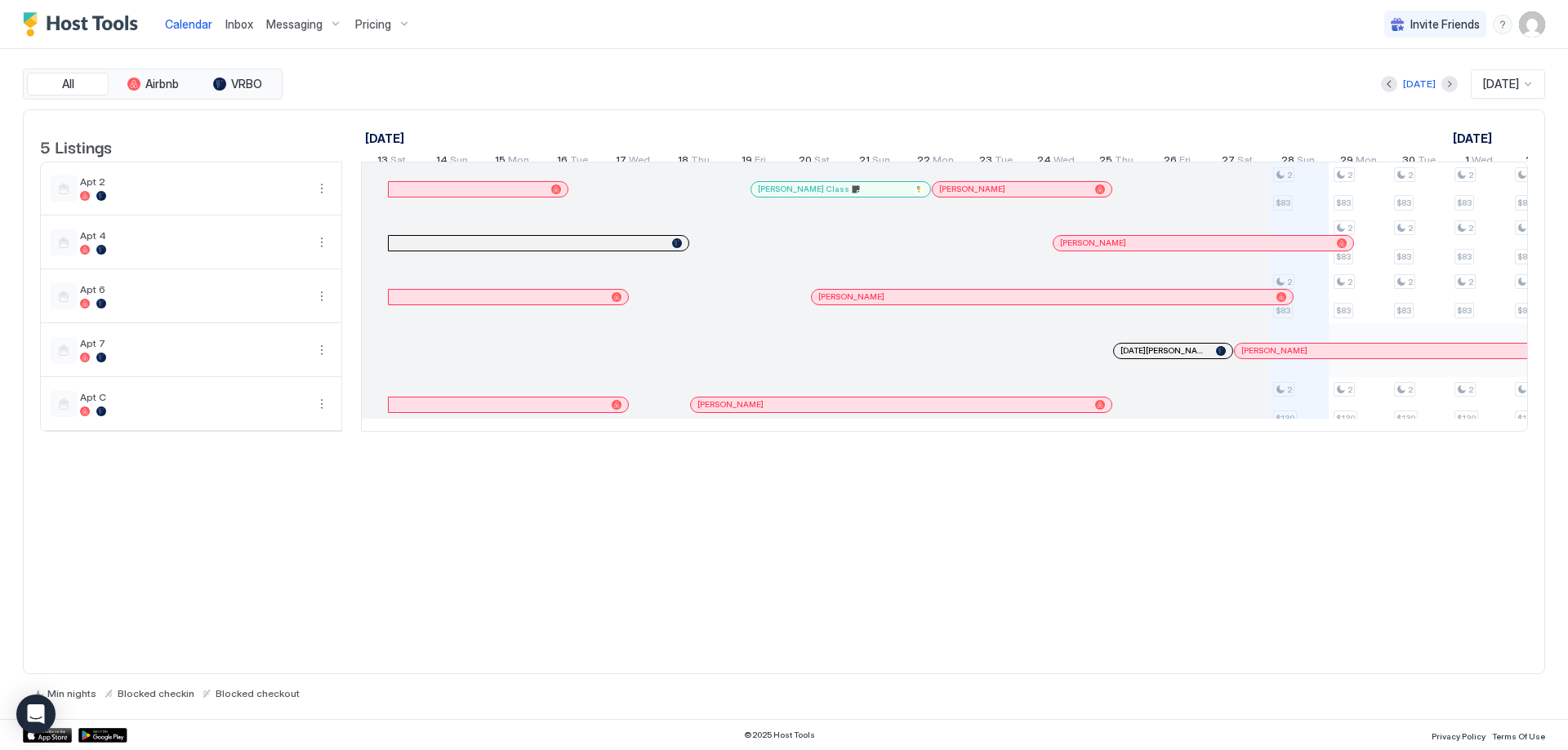
scroll to position [0, 907]
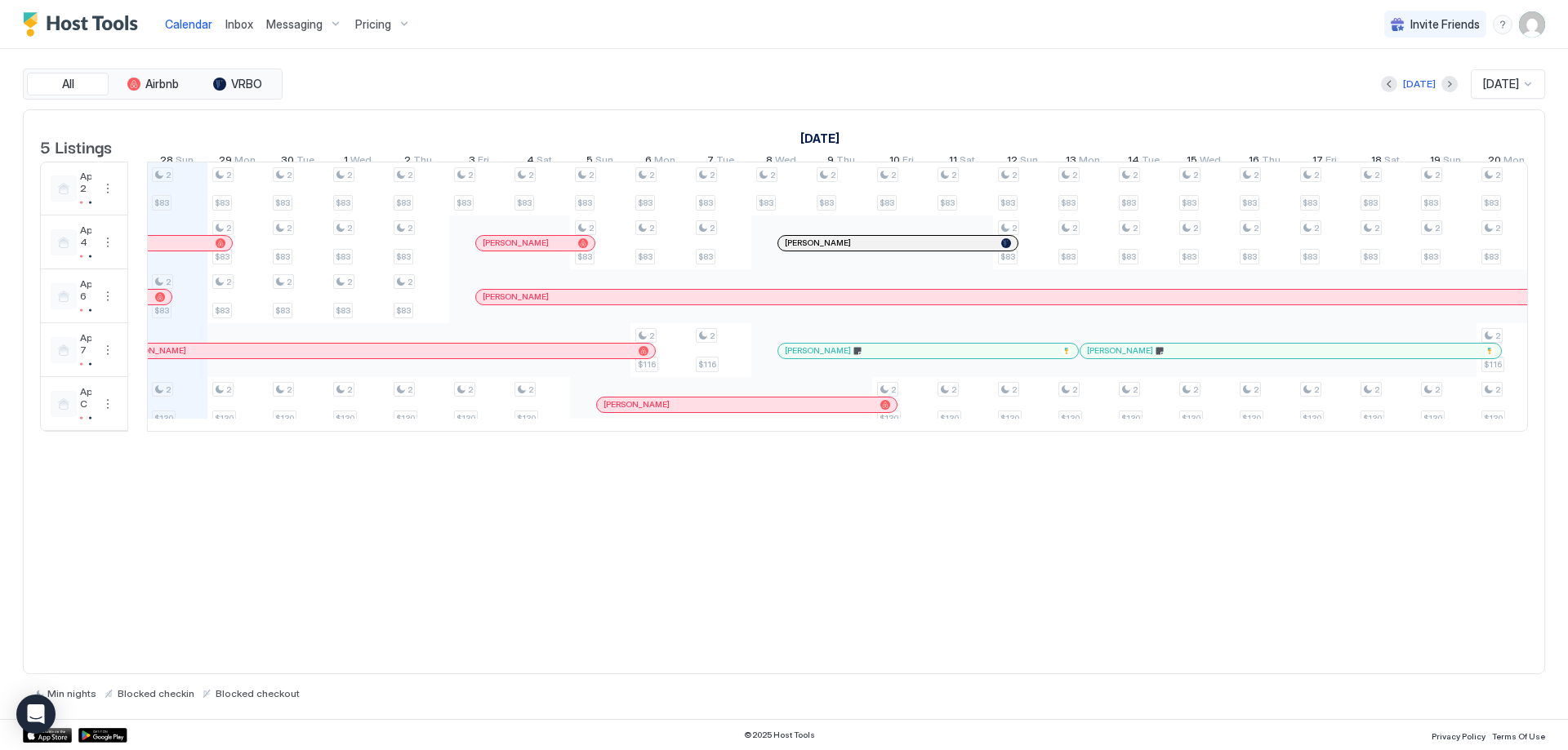
drag, startPoint x: 350, startPoint y: 237, endPoint x: 136, endPoint y: 236, distance: 214.0
click at [136, 236] on td at bounding box center [137, 297] width 19 height 270
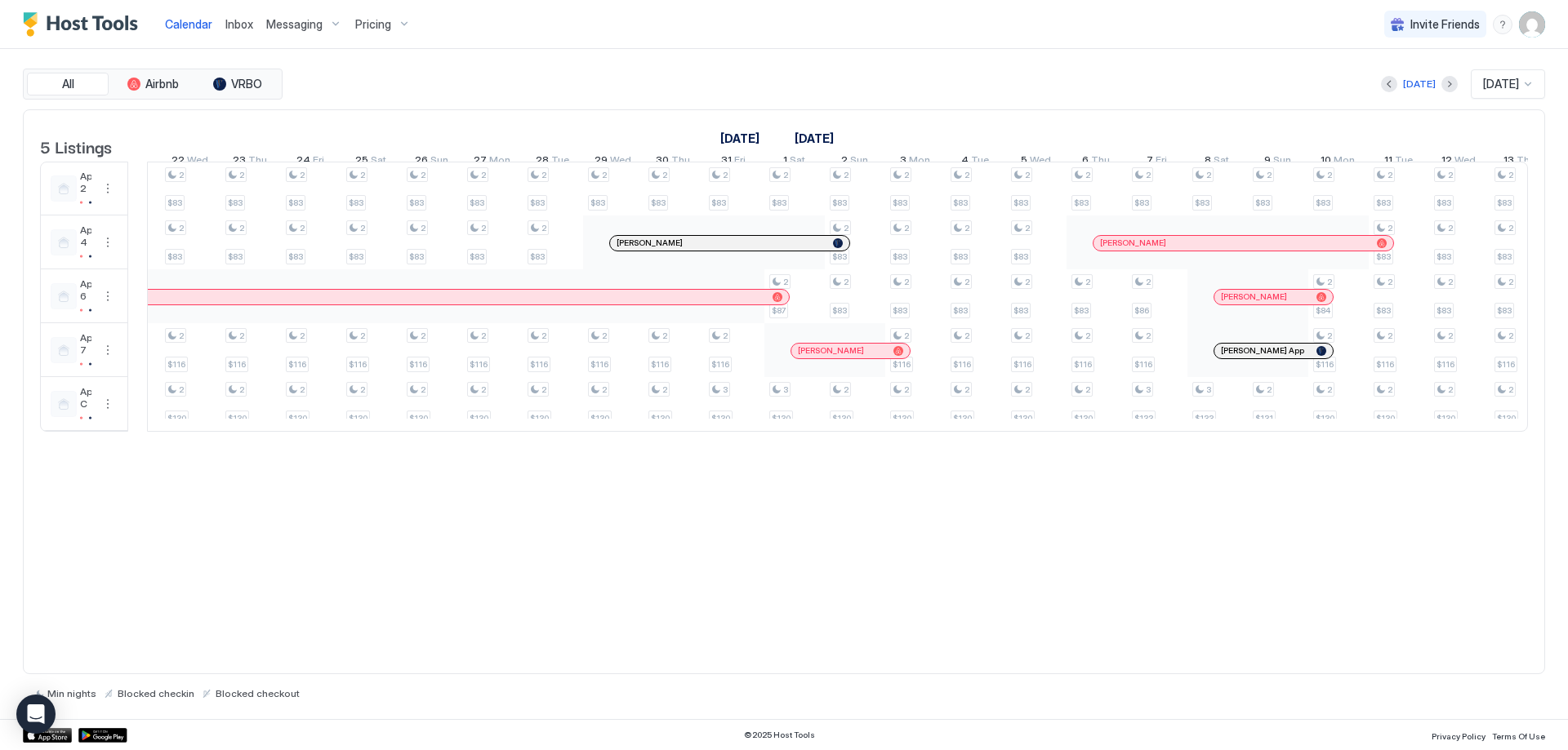
scroll to position [0, 1169]
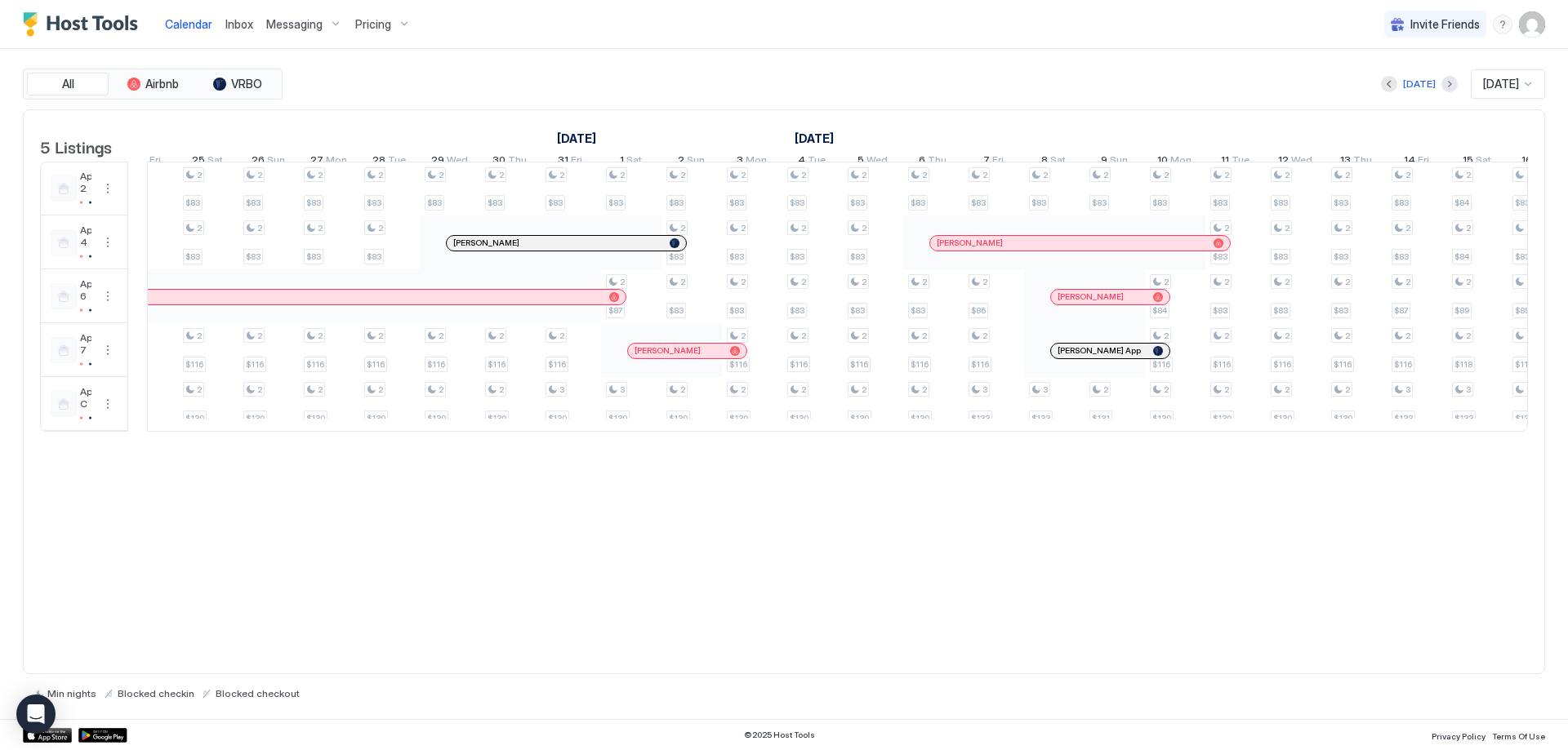
click at [1029, 251] on div "[PERSON_NAME]" at bounding box center [1080, 243] width 300 height 14
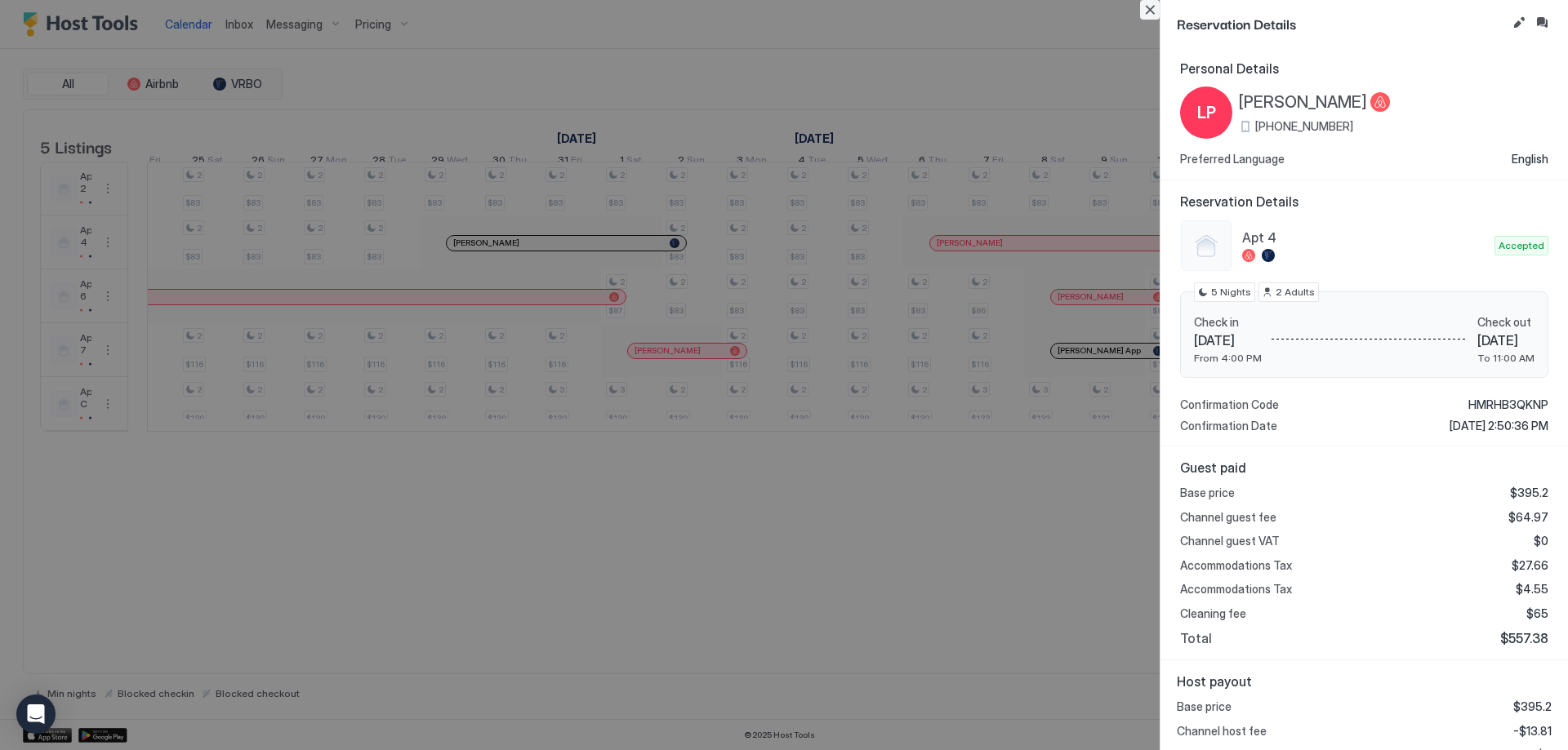
click at [1150, 16] on button "Close" at bounding box center [1150, 10] width 20 height 20
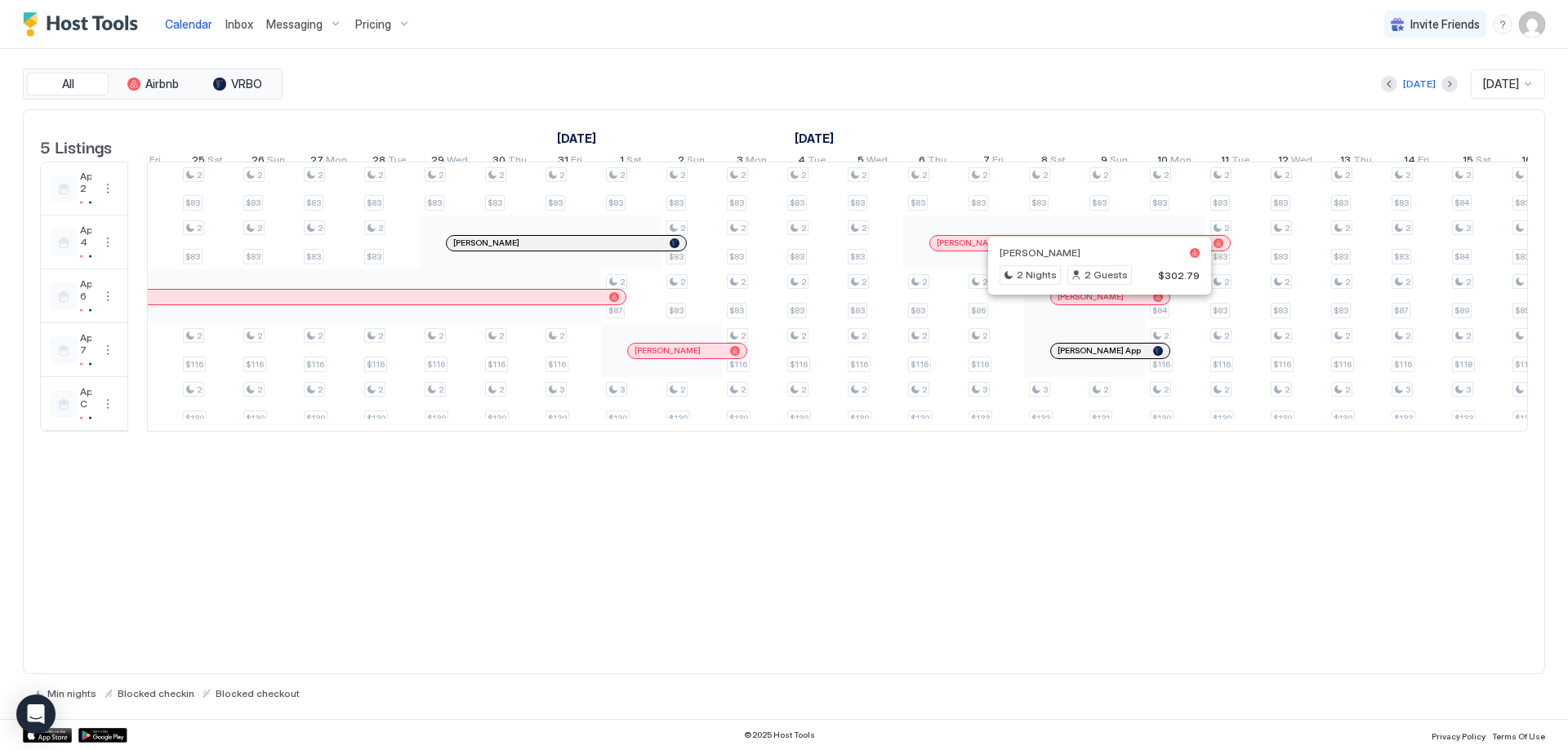
click at [1092, 303] on div at bounding box center [1092, 297] width 13 height 13
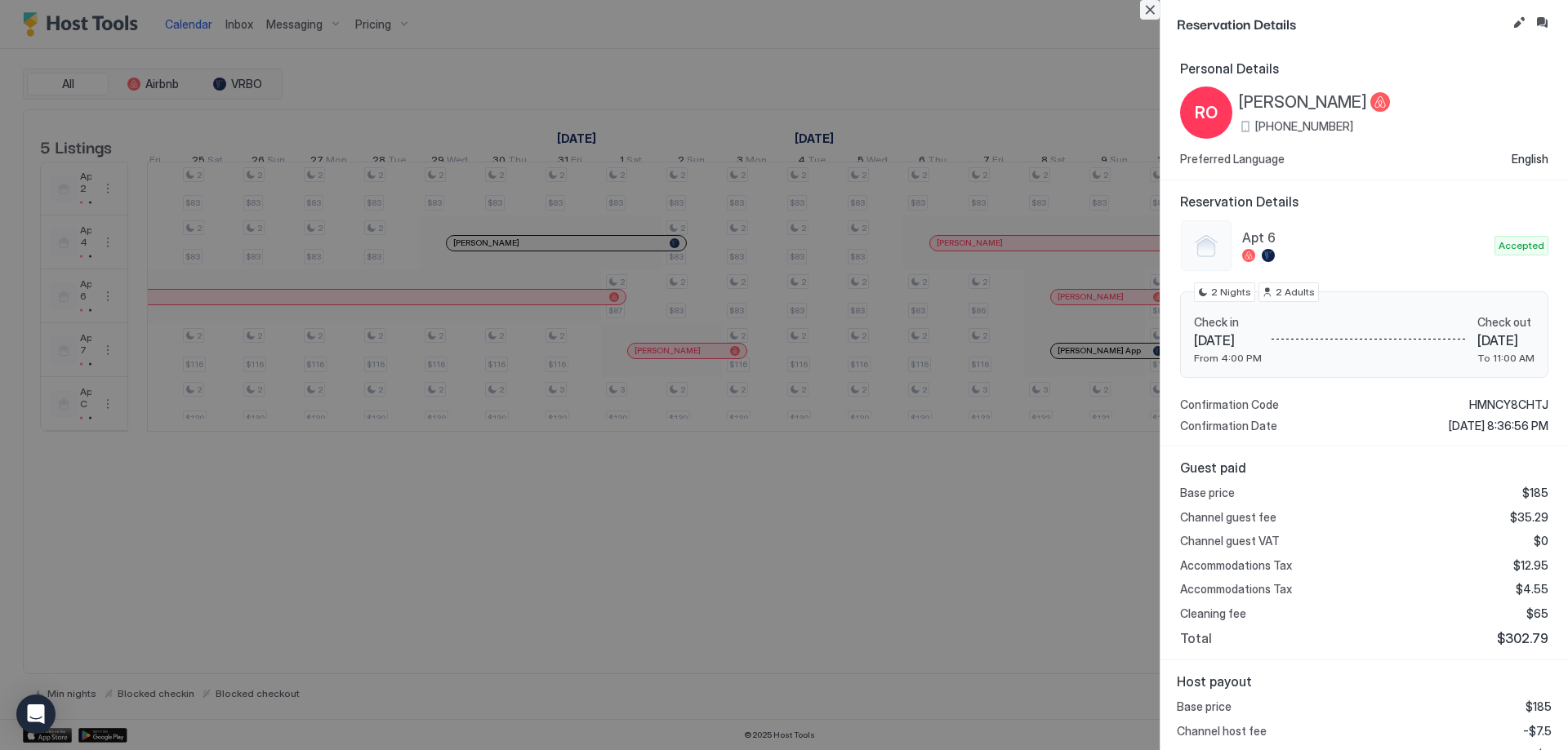
click at [1144, 14] on button "Close" at bounding box center [1150, 10] width 20 height 20
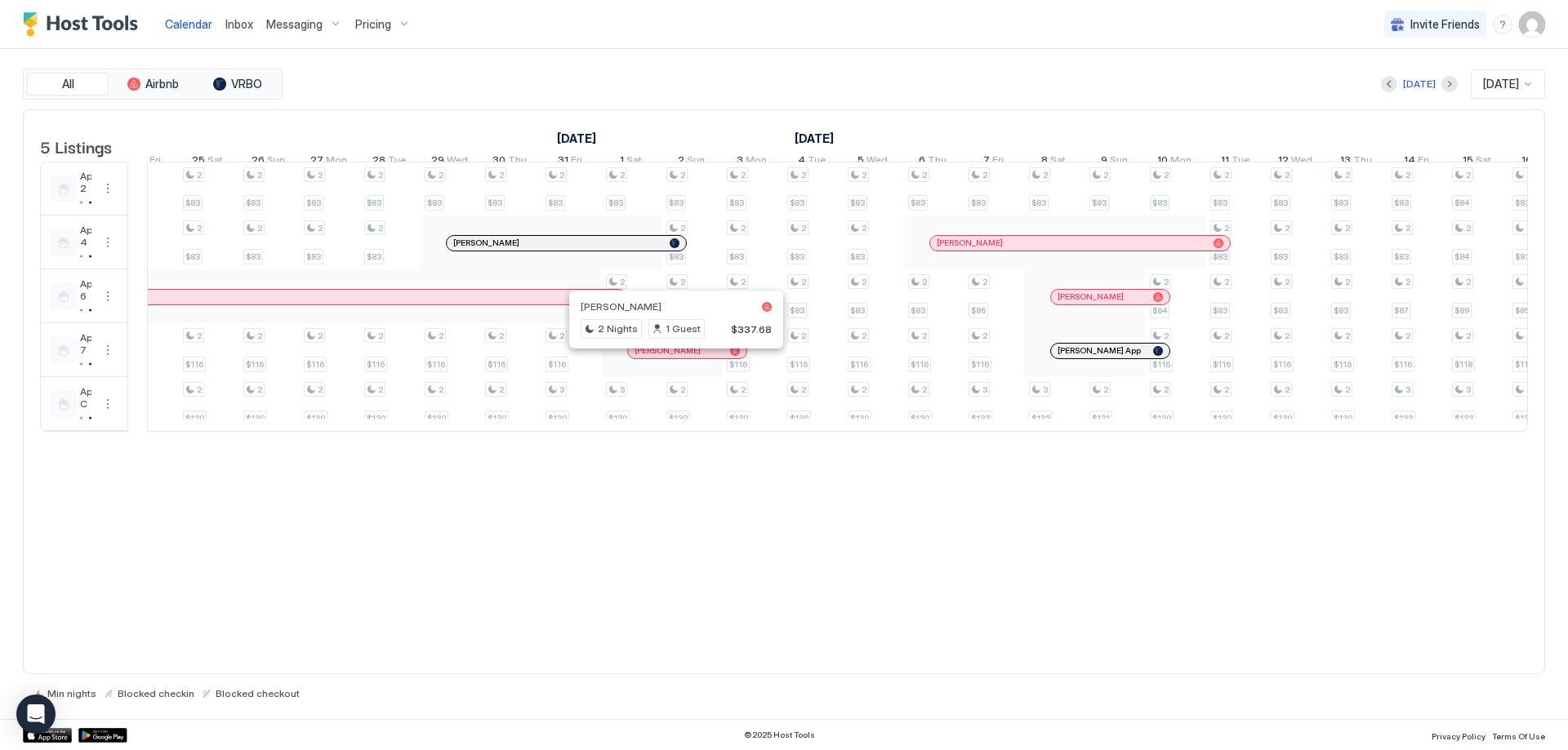
click at [645, 357] on div at bounding box center [645, 351] width 13 height 13
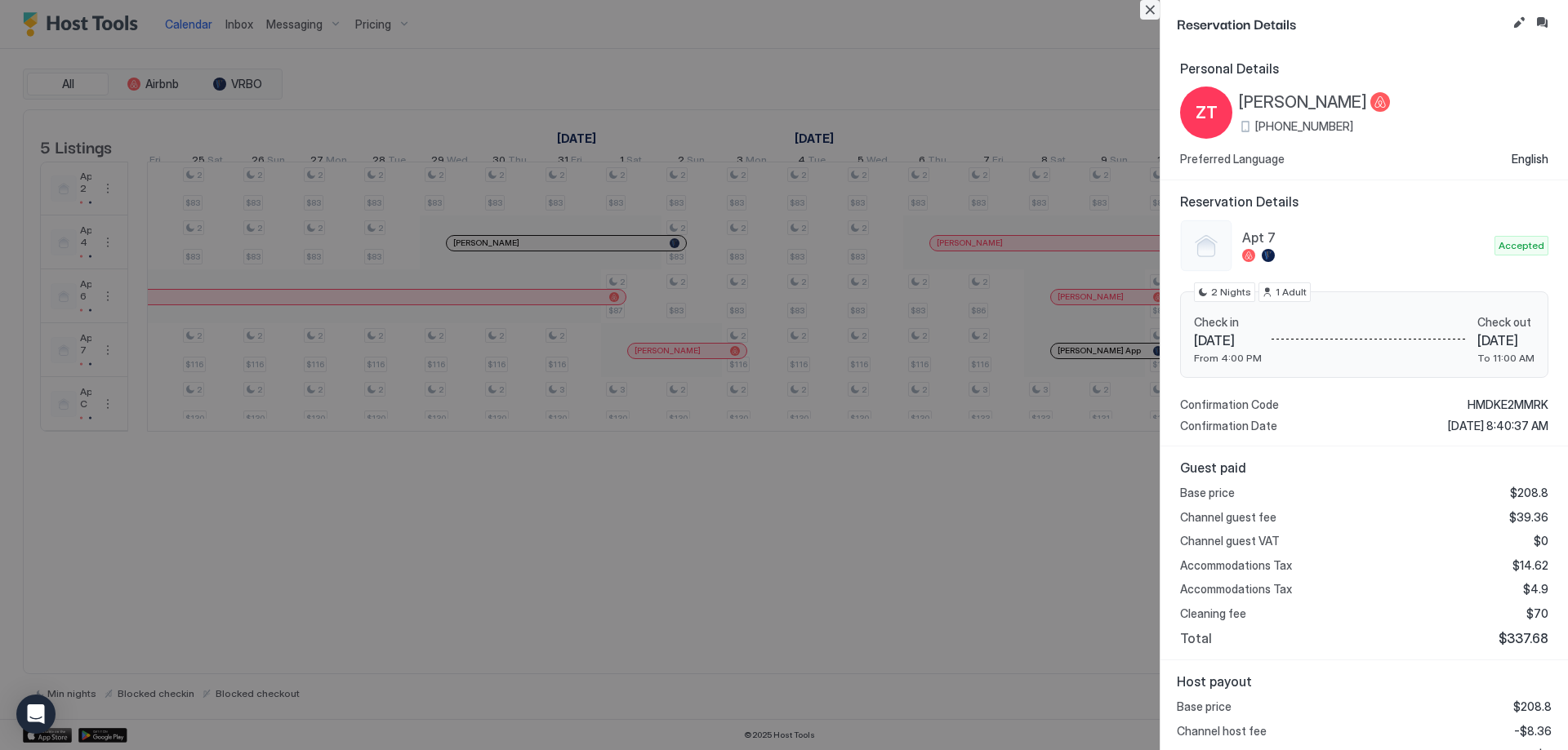
click at [1151, 13] on button "Close" at bounding box center [1150, 10] width 20 height 20
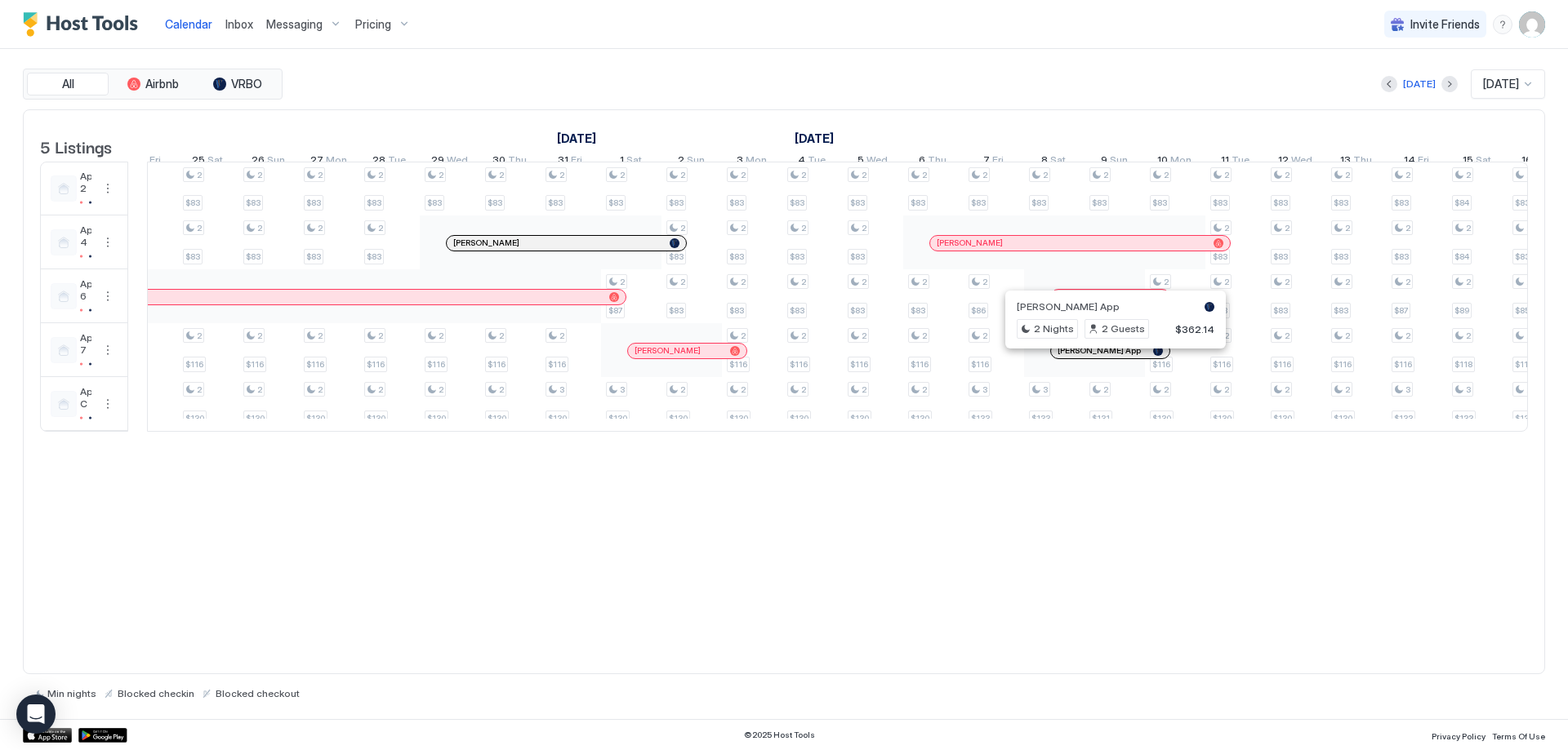
click at [1109, 357] on div at bounding box center [1109, 351] width 13 height 13
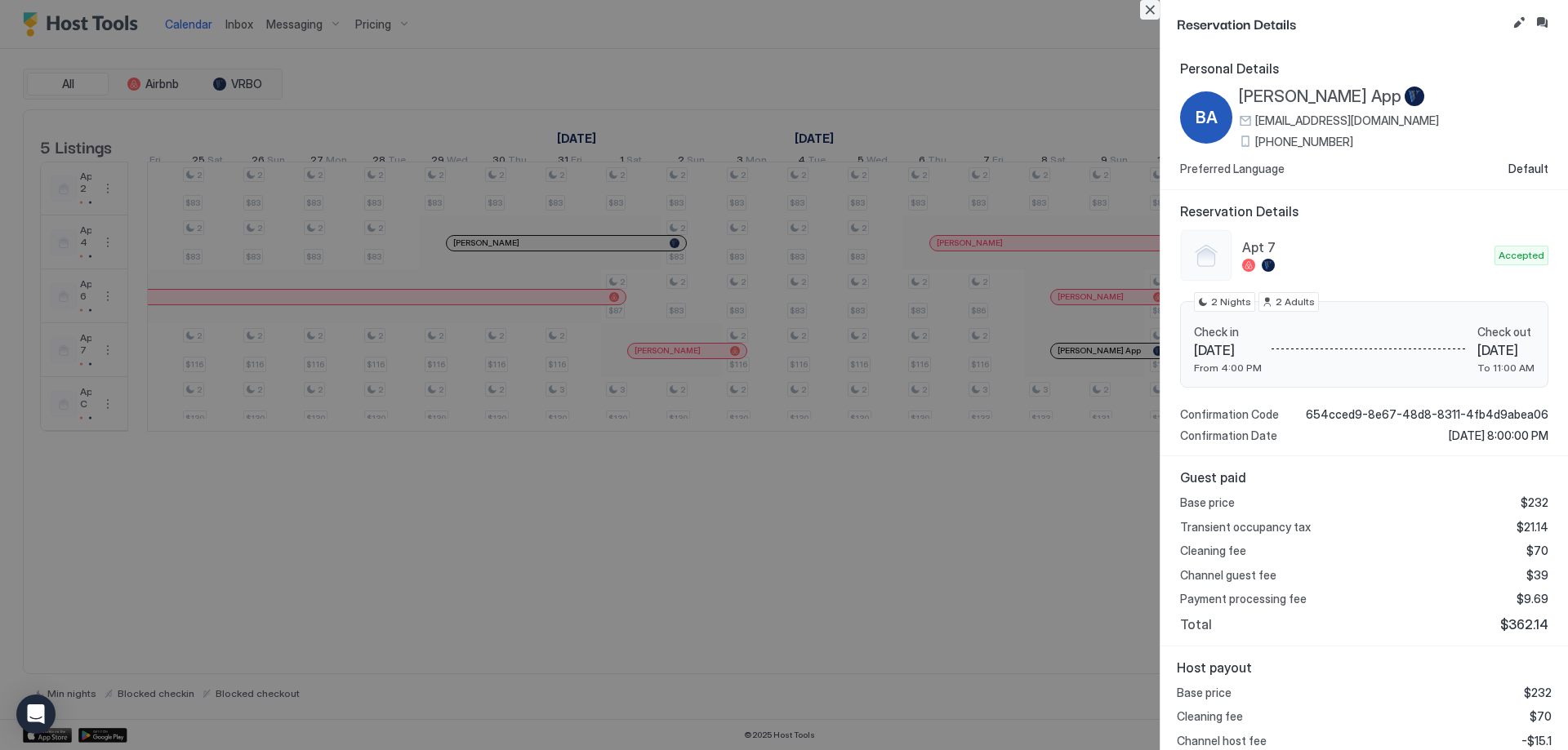
click at [1152, 10] on button "Close" at bounding box center [1150, 10] width 20 height 20
